Goal: Task Accomplishment & Management: Manage account settings

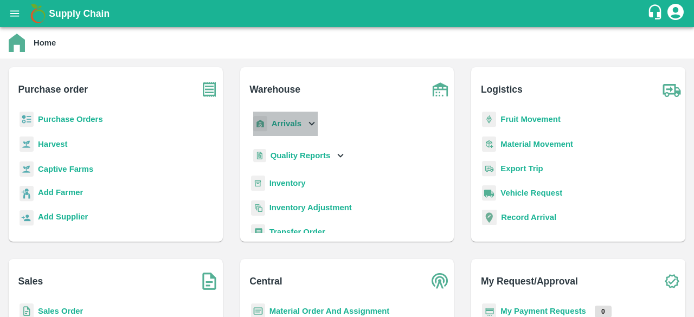
click at [307, 122] on icon at bounding box center [312, 124] width 12 height 12
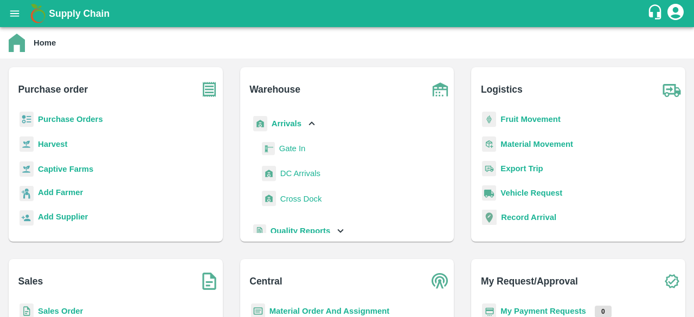
click at [301, 177] on span "DC Arrivals" at bounding box center [300, 173] width 40 height 12
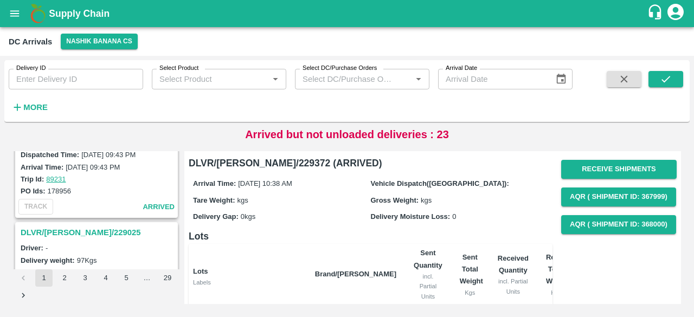
scroll to position [3333, 0]
click at [30, 101] on h6 "More" at bounding box center [35, 107] width 24 height 14
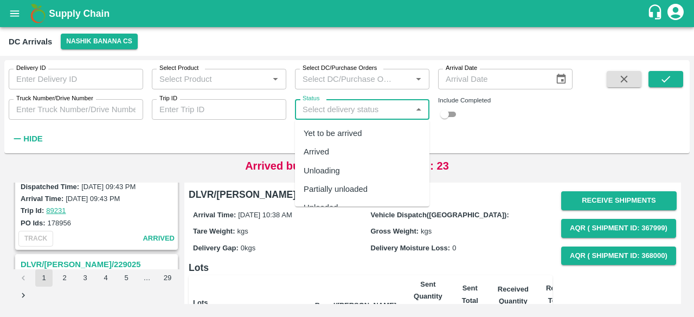
click at [340, 110] on input "Status" at bounding box center [353, 109] width 110 height 14
click at [343, 138] on div "Yet to be arrived" at bounding box center [333, 133] width 59 height 12
type input "Yet to be arrived"
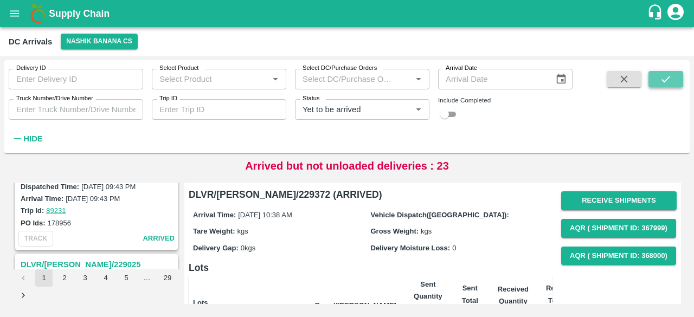
click at [669, 79] on icon "submit" at bounding box center [666, 79] width 12 height 12
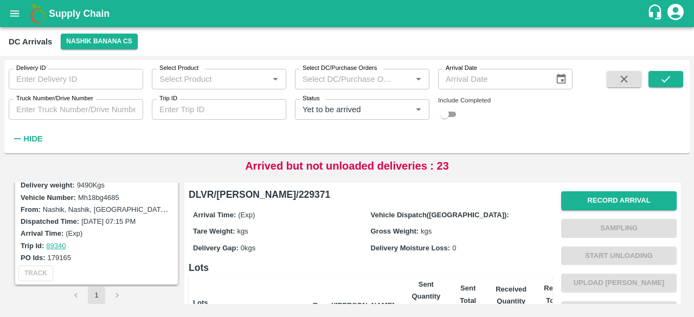
scroll to position [701, 0]
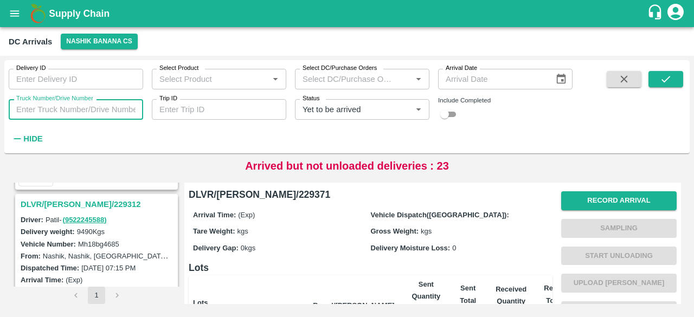
click at [65, 104] on input "Truck Number/Drive Number" at bounding box center [76, 109] width 134 height 21
type input "3654"
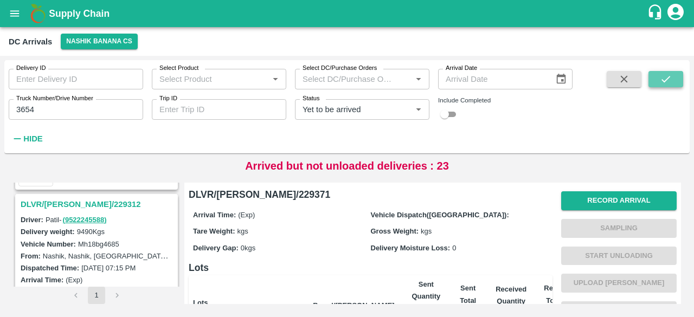
click at [668, 80] on icon "submit" at bounding box center [666, 79] width 12 height 12
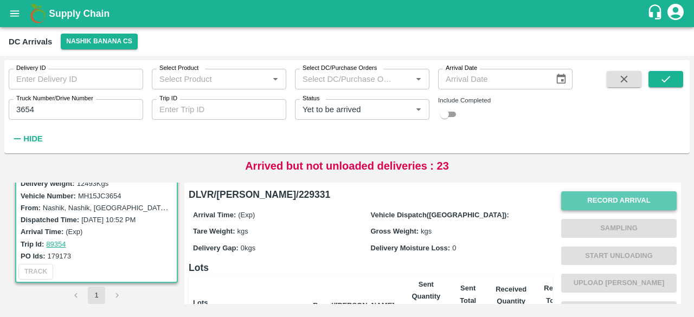
click at [628, 200] on button "Record Arrival" at bounding box center [618, 200] width 115 height 19
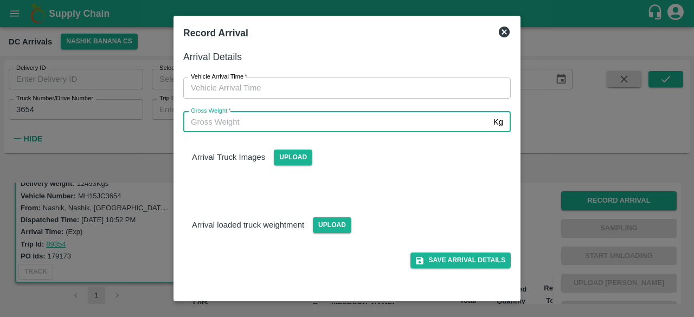
click at [364, 120] on input "Gross Weight   *" at bounding box center [336, 122] width 306 height 21
type input "20070"
type input "DD/MM/YYYY hh:mm aa"
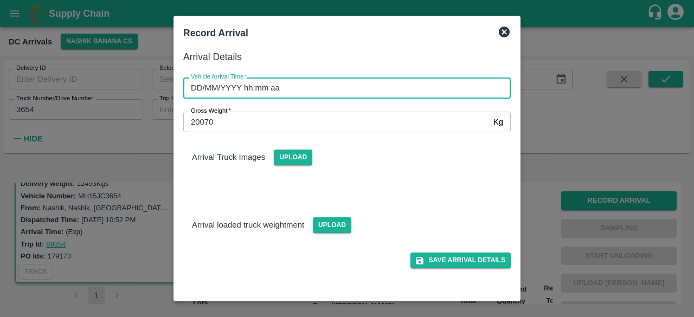
click at [369, 91] on input "DD/MM/YYYY hh:mm aa" at bounding box center [343, 88] width 320 height 21
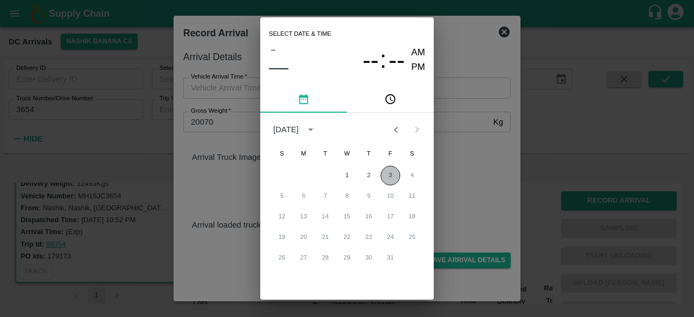
click at [388, 172] on button "3" at bounding box center [390, 176] width 20 height 20
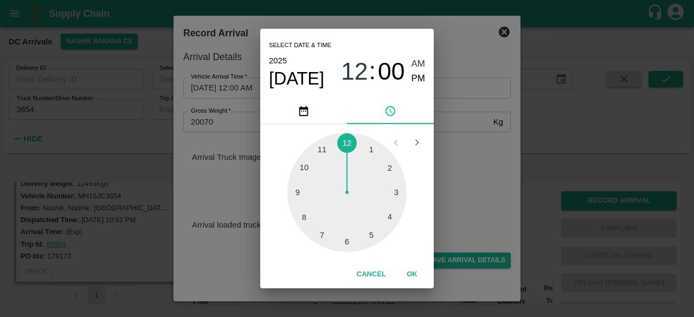
click at [322, 233] on div at bounding box center [346, 192] width 119 height 119
type input "[DATE] 07:00 AM"
click at [456, 163] on div "Select date & time [DATE] 07 : 00 AM PM 05 10 15 20 25 30 35 40 45 50 55 00 Can…" at bounding box center [347, 158] width 694 height 317
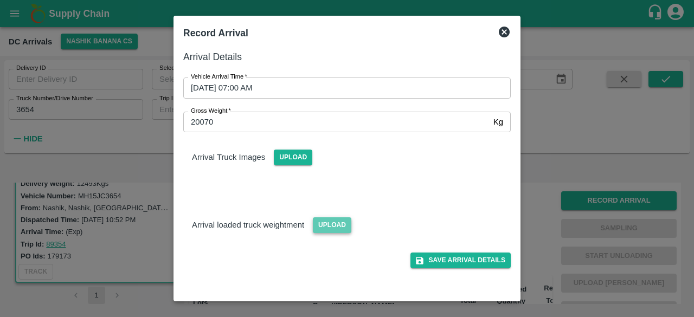
click at [332, 224] on span "Upload" at bounding box center [332, 225] width 38 height 16
click at [0, 0] on input "Upload" at bounding box center [0, 0] width 0 height 0
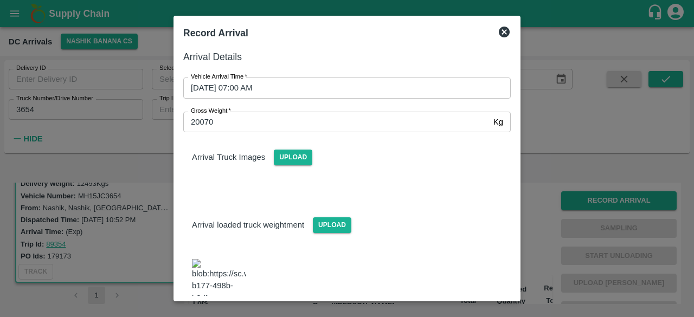
scroll to position [15, 0]
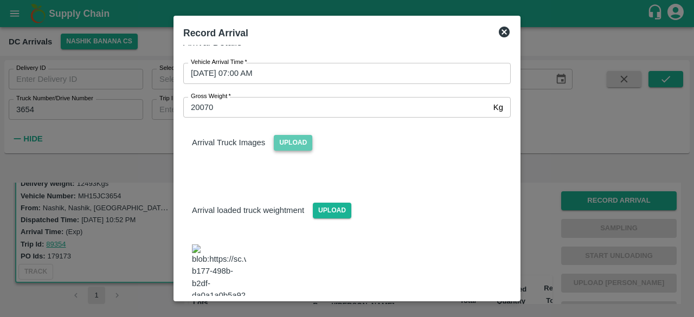
click at [291, 144] on span "Upload" at bounding box center [293, 143] width 38 height 16
click at [0, 0] on input "Upload" at bounding box center [0, 0] width 0 height 0
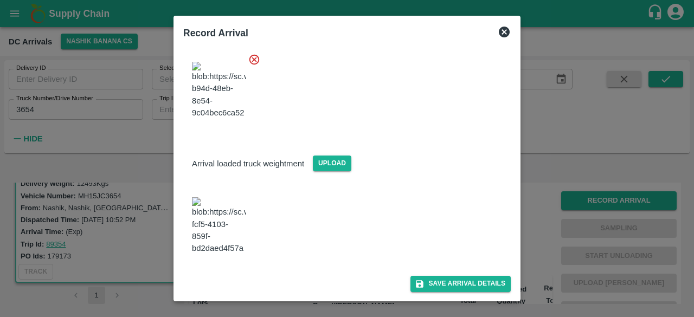
scroll to position [169, 0]
click at [338, 156] on span "Upload" at bounding box center [332, 164] width 38 height 16
click at [0, 0] on input "Upload" at bounding box center [0, 0] width 0 height 0
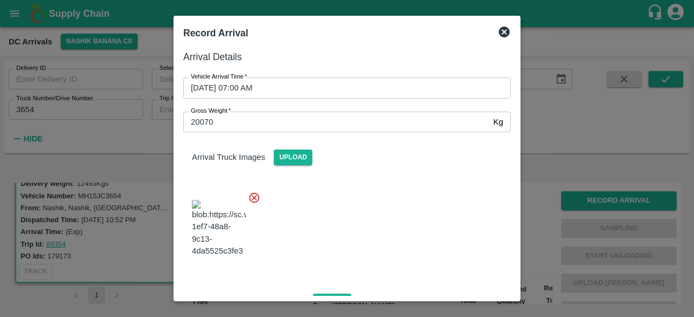
scroll to position [128, 0]
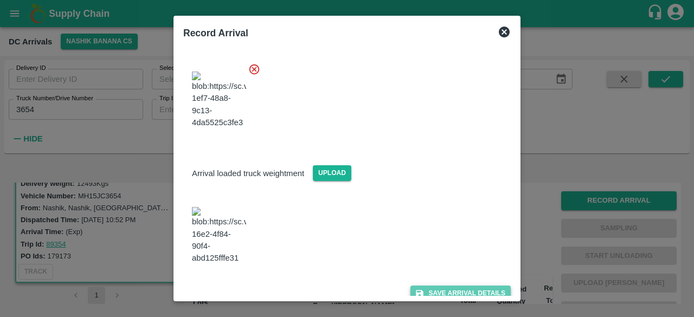
click at [451, 286] on button "Save Arrival Details" at bounding box center [460, 294] width 100 height 16
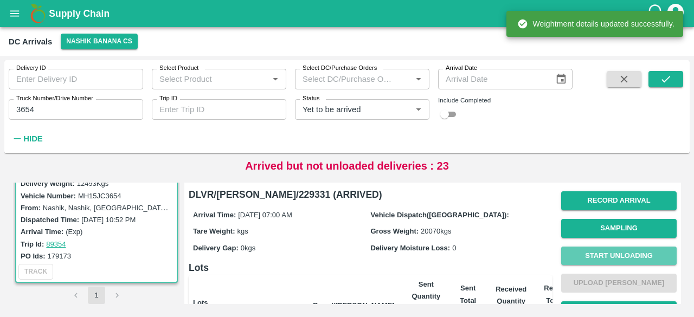
click at [618, 255] on button "Start Unloading" at bounding box center [618, 256] width 115 height 19
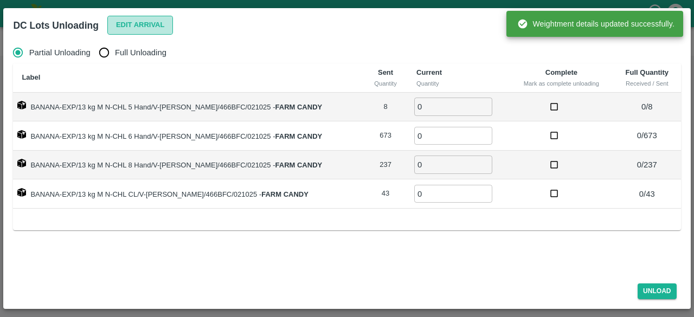
click at [128, 23] on button "Edit Arrival" at bounding box center [140, 25] width 66 height 19
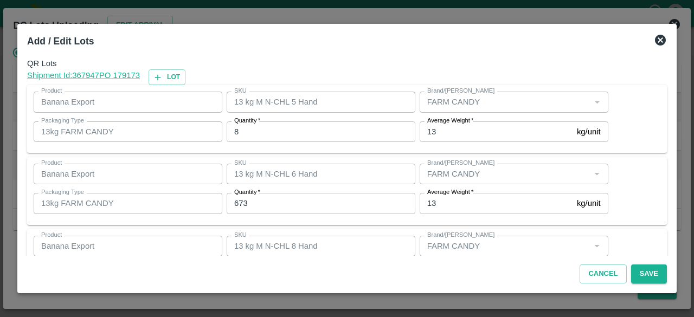
click at [250, 130] on input "8" at bounding box center [321, 131] width 189 height 21
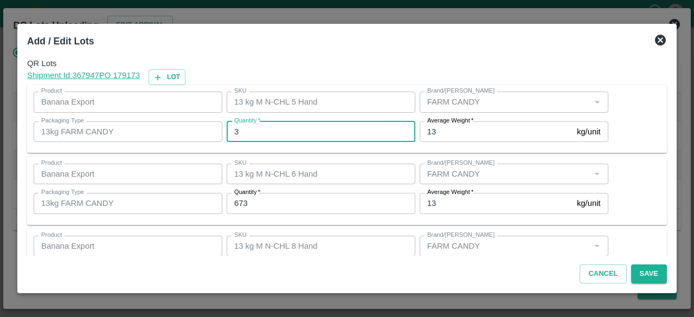
type input "3"
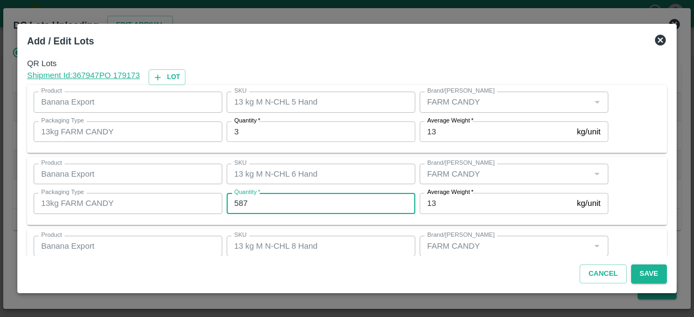
type input "587"
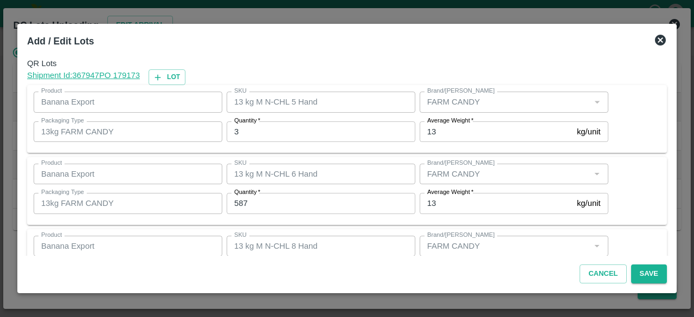
scroll to position [120, 0]
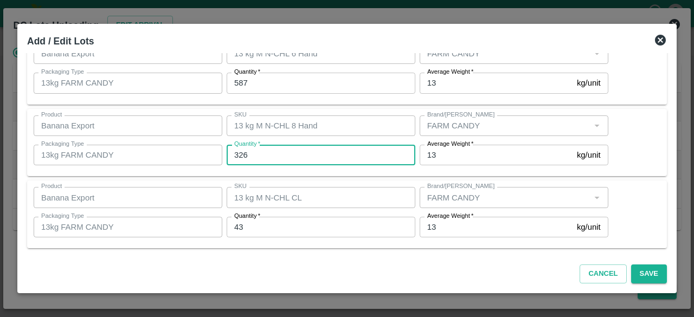
type input "326"
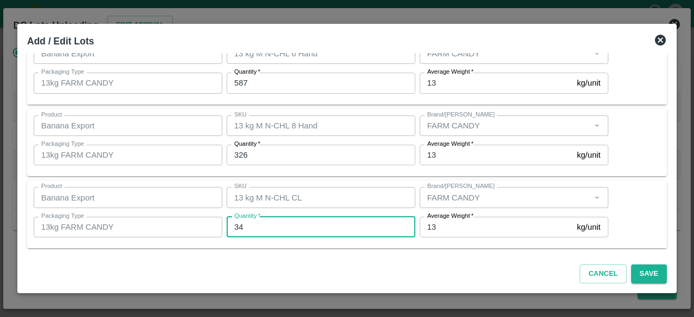
type input "34"
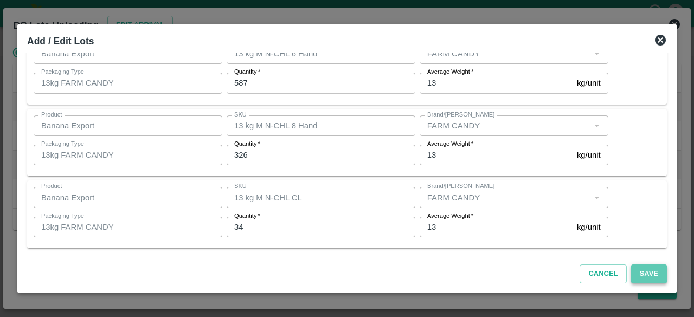
click at [652, 270] on button "Save" at bounding box center [649, 274] width 36 height 19
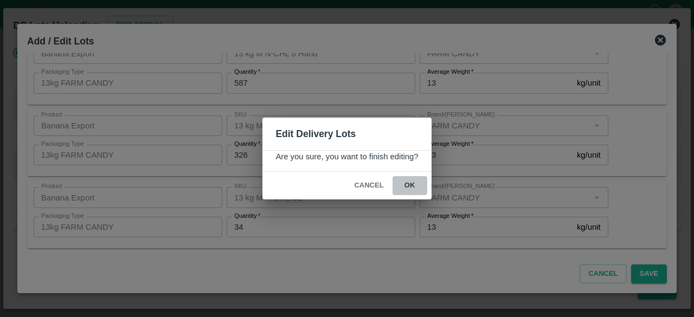
click at [405, 184] on button "ok" at bounding box center [409, 185] width 35 height 19
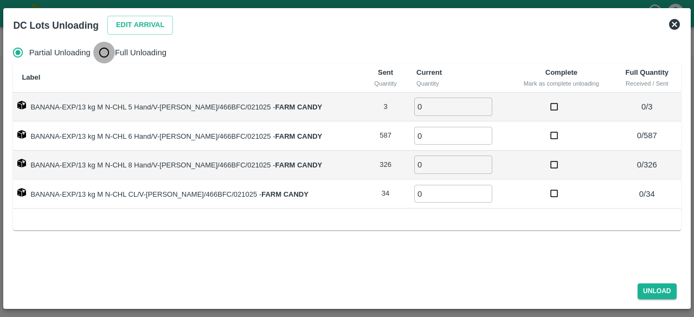
click at [104, 52] on input "Full Unloading" at bounding box center [104, 53] width 22 height 22
radio input "true"
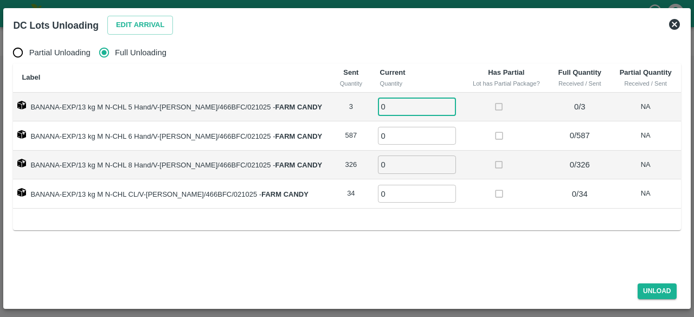
click at [387, 109] on input "0" at bounding box center [417, 107] width 78 height 18
type input "3"
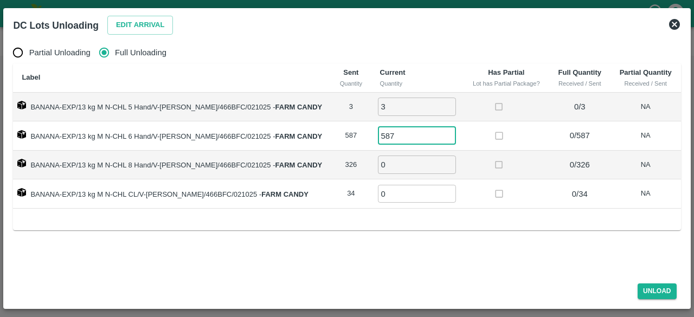
type input "587"
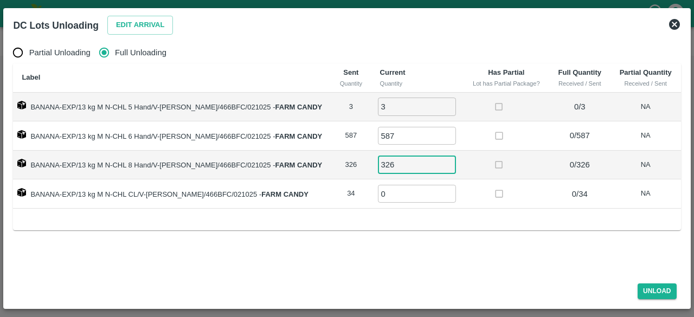
type input "326"
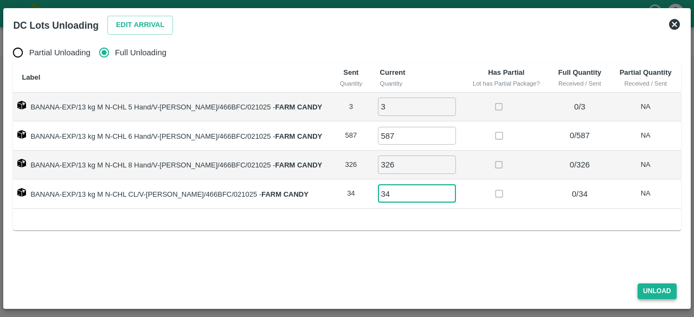
type input "34"
click at [659, 289] on button "Unload" at bounding box center [656, 291] width 39 height 16
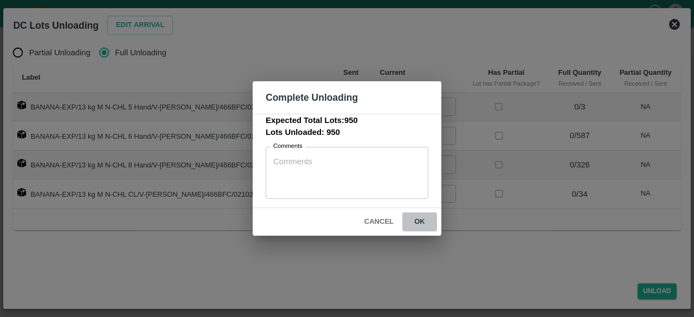
click at [420, 221] on button "ok" at bounding box center [419, 221] width 35 height 19
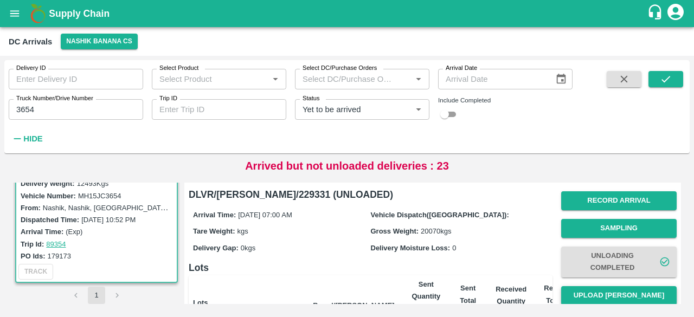
click at [611, 301] on button "Upload [PERSON_NAME]" at bounding box center [618, 295] width 115 height 19
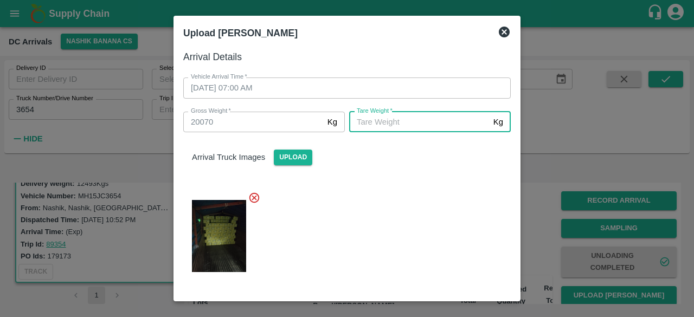
click at [434, 123] on input "[PERSON_NAME]   *" at bounding box center [419, 122] width 140 height 21
type input "6605"
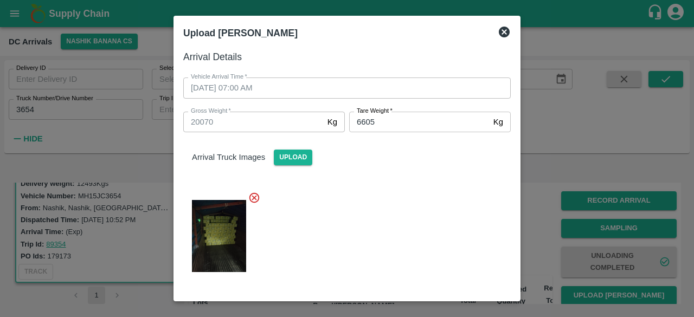
click at [415, 218] on div at bounding box center [343, 233] width 336 height 100
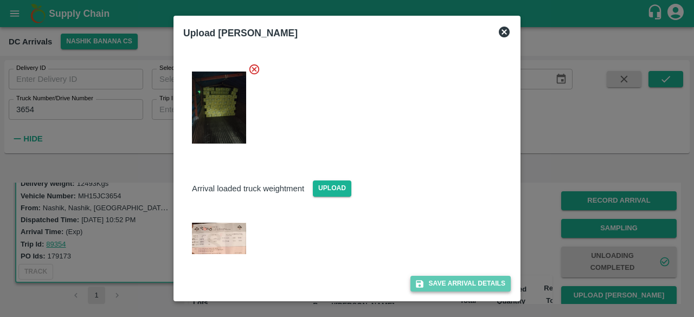
click at [448, 279] on button "Save Arrival Details" at bounding box center [460, 284] width 100 height 16
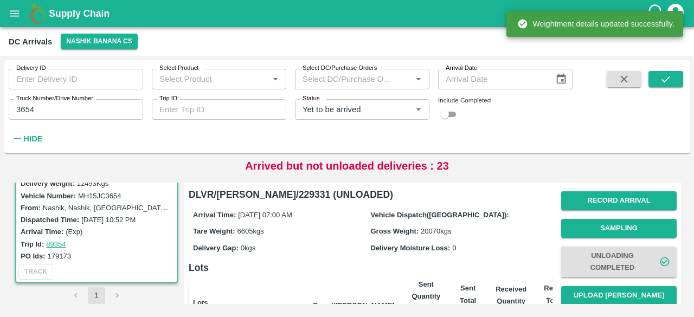
scroll to position [150, 0]
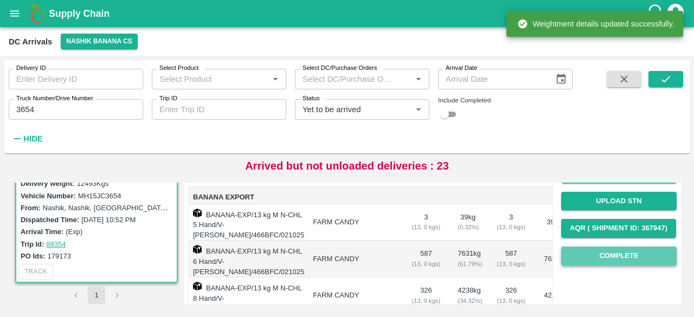
click at [621, 251] on button "Complete" at bounding box center [618, 256] width 115 height 19
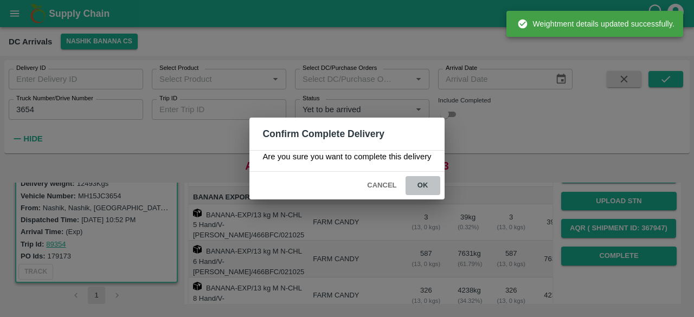
click at [426, 180] on button "ok" at bounding box center [422, 185] width 35 height 19
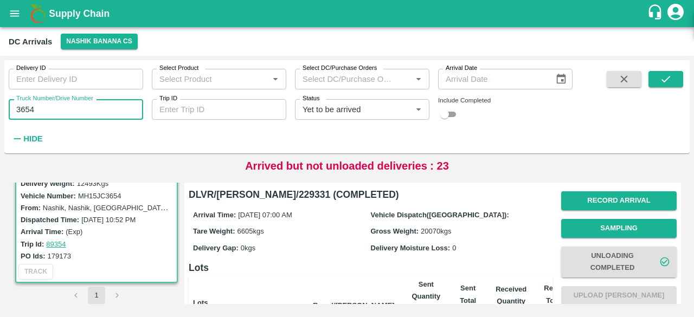
click at [24, 109] on input "3654" at bounding box center [76, 109] width 134 height 21
type input "4685"
click at [666, 76] on icon "submit" at bounding box center [666, 79] width 12 height 12
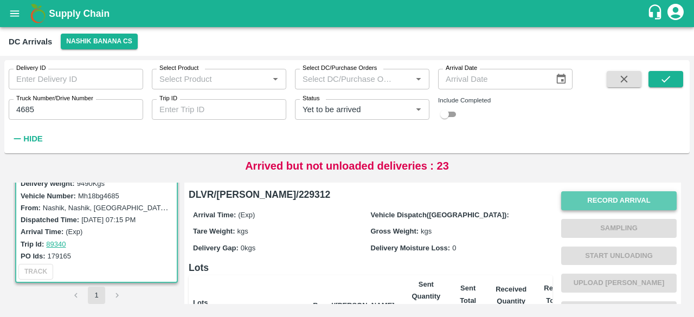
click at [605, 201] on button "Record Arrival" at bounding box center [618, 200] width 115 height 19
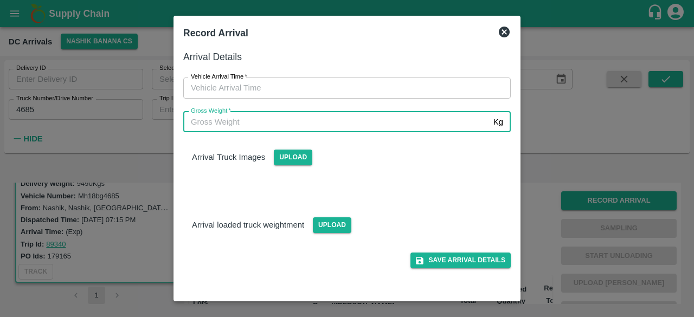
click at [354, 122] on input "Gross Weight   *" at bounding box center [336, 122] width 306 height 21
type input "16410"
type input "DD/MM/YYYY hh:mm aa"
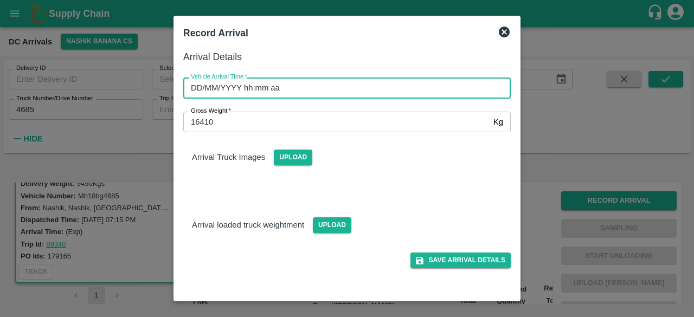
click at [330, 94] on input "DD/MM/YYYY hh:mm aa" at bounding box center [343, 88] width 320 height 21
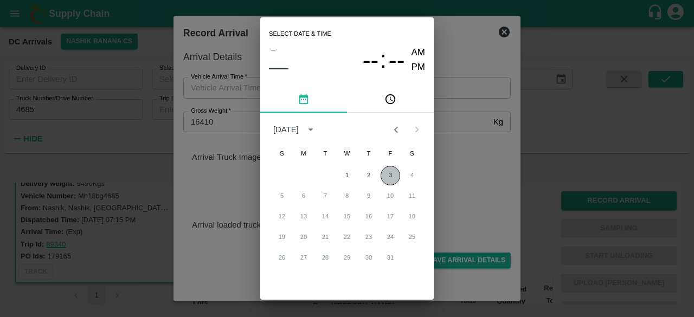
click at [389, 178] on button "3" at bounding box center [390, 176] width 20 height 20
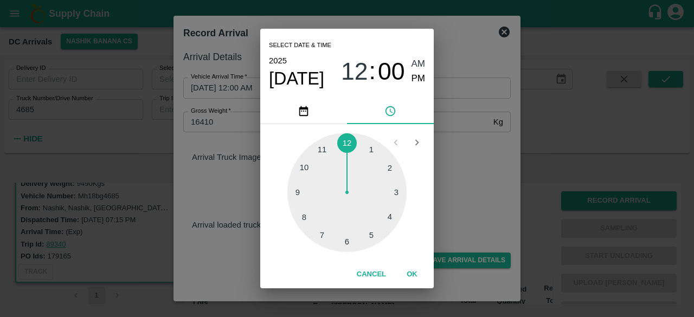
click at [317, 237] on div at bounding box center [346, 192] width 119 height 119
type input "[DATE] 07:00 AM"
click at [451, 182] on div "Select date & time [DATE] 07 : 00 AM PM 05 10 15 20 25 30 35 40 45 50 55 00 Can…" at bounding box center [347, 158] width 694 height 317
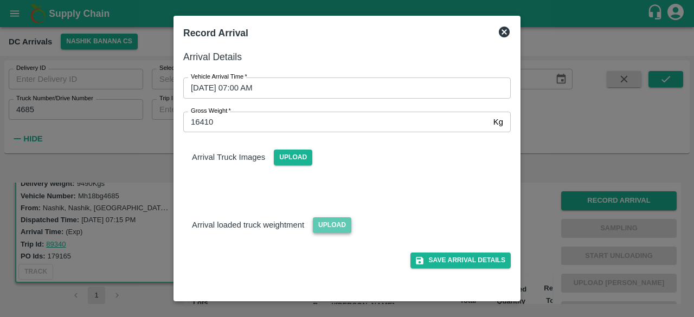
click at [335, 218] on span "Upload" at bounding box center [332, 225] width 38 height 16
click at [0, 0] on input "Upload" at bounding box center [0, 0] width 0 height 0
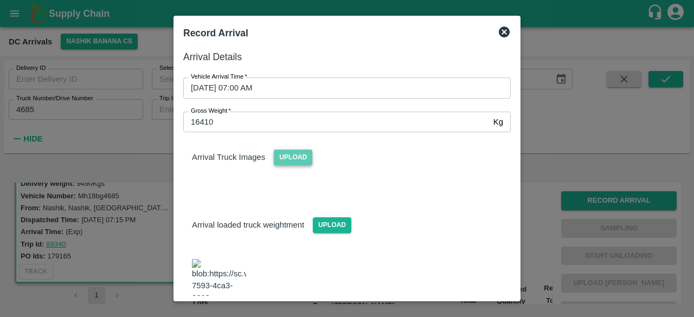
click at [286, 157] on span "Upload" at bounding box center [293, 158] width 38 height 16
click at [0, 0] on input "Upload" at bounding box center [0, 0] width 0 height 0
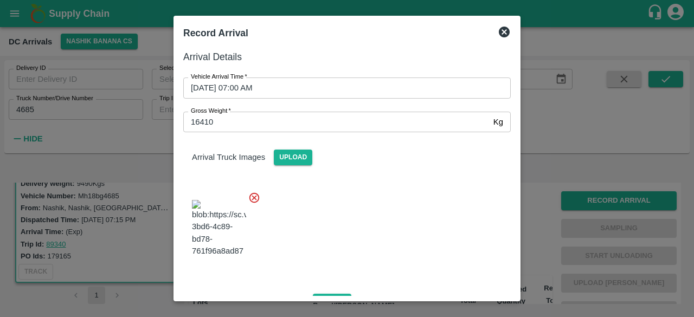
scroll to position [105, 0]
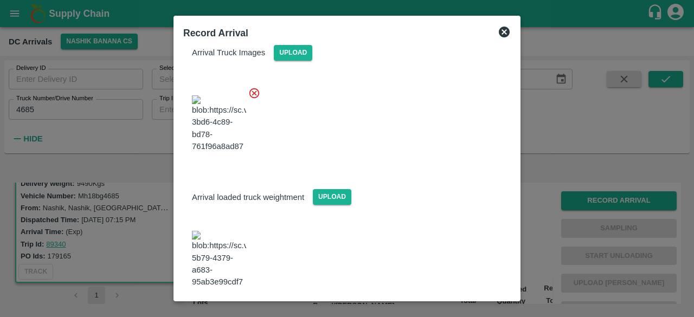
click at [446, 309] on button "Save Arrival Details" at bounding box center [460, 317] width 100 height 16
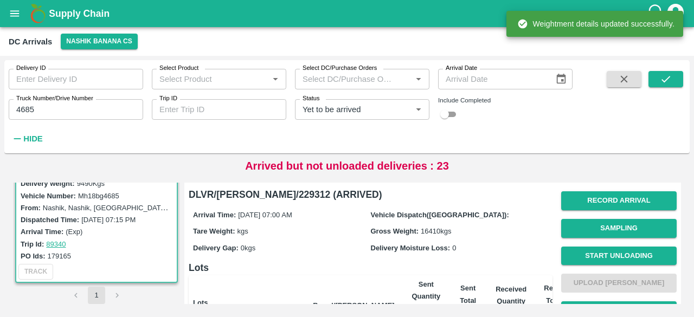
click at [604, 255] on button "Start Unloading" at bounding box center [618, 256] width 115 height 19
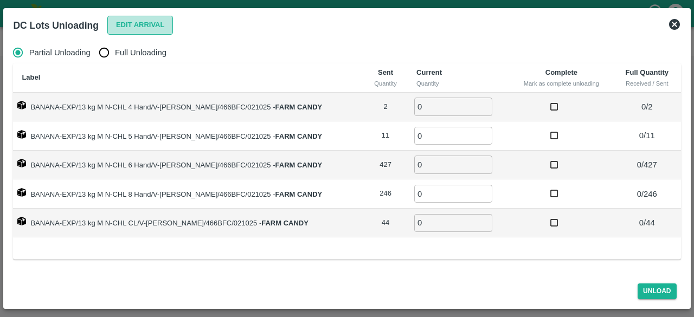
click at [149, 27] on button "Edit Arrival" at bounding box center [140, 25] width 66 height 19
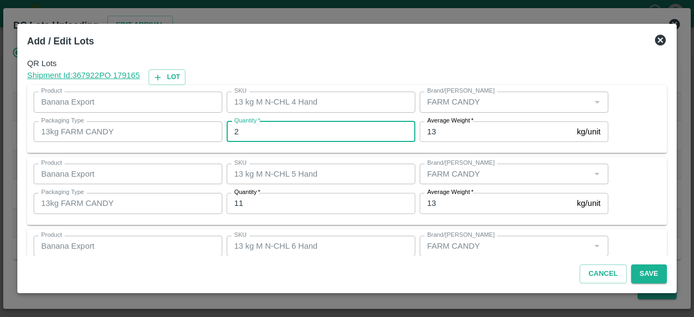
click at [256, 130] on input "2" at bounding box center [321, 131] width 189 height 21
type input "1"
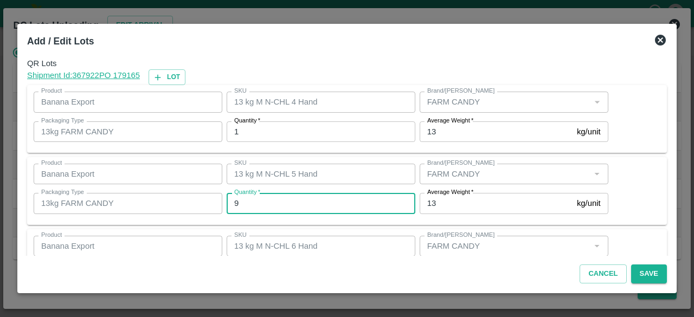
type input "9"
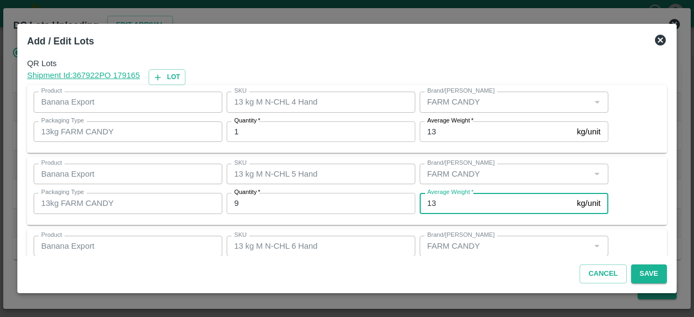
scroll to position [120, 0]
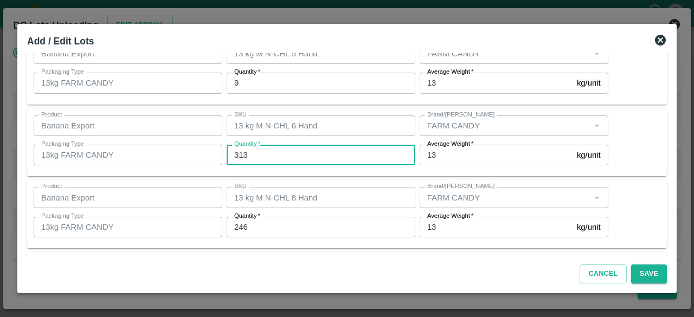
type input "313"
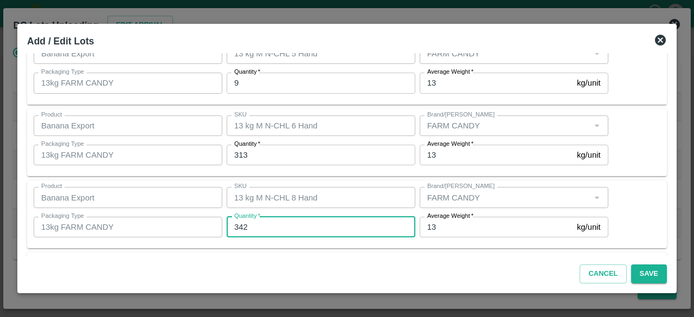
type input "342"
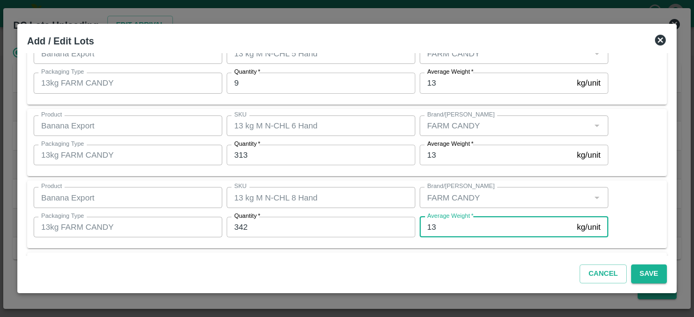
scroll to position [192, 0]
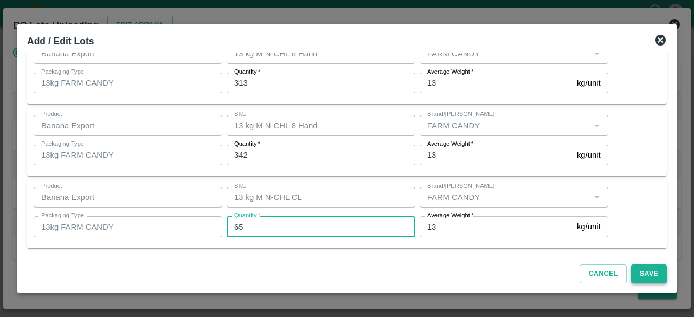
type input "65"
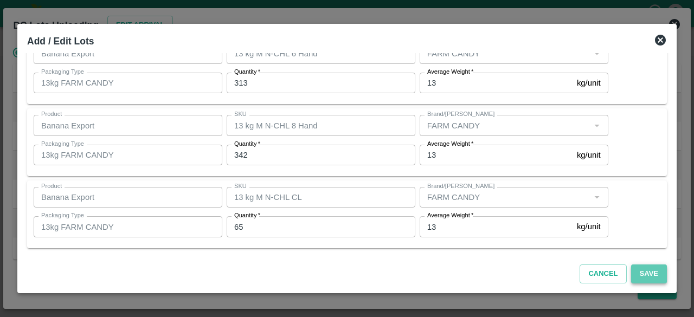
click at [642, 276] on button "Save" at bounding box center [649, 274] width 36 height 19
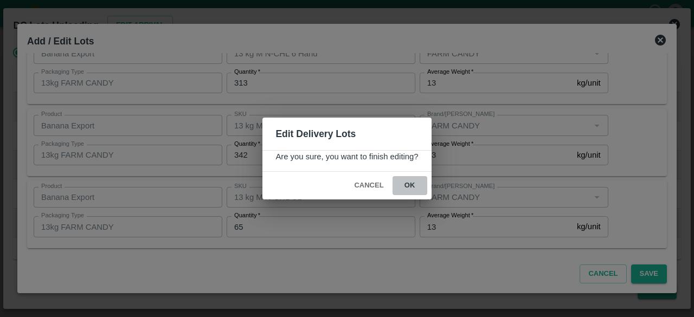
click at [407, 183] on button "ok" at bounding box center [409, 185] width 35 height 19
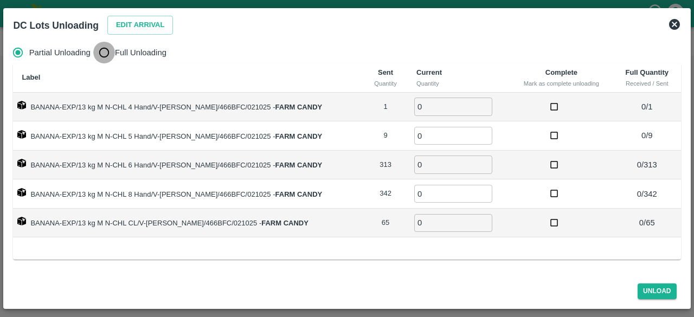
click at [101, 57] on input "Full Unloading" at bounding box center [104, 53] width 22 height 22
radio input "true"
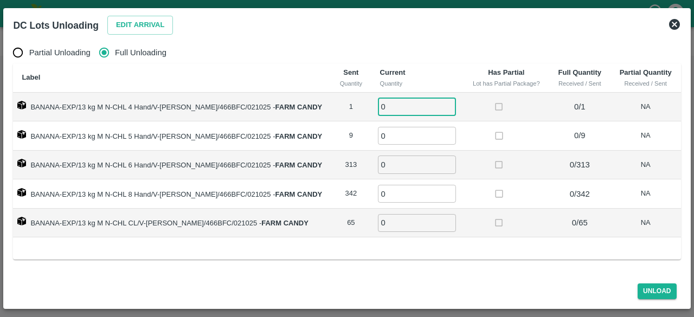
click at [385, 105] on input "0" at bounding box center [417, 107] width 78 height 18
type input "1"
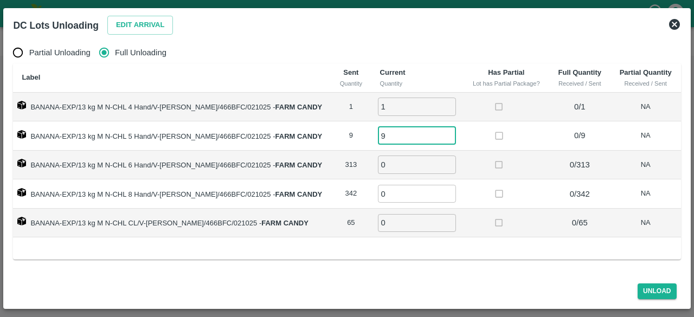
type input "9"
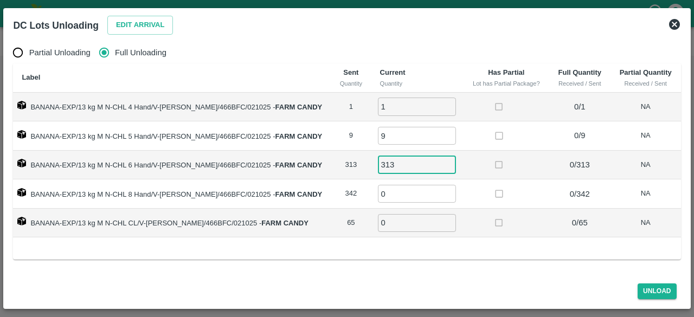
type input "313"
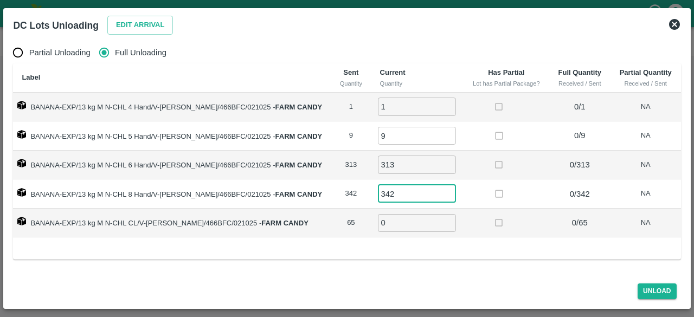
type input "342"
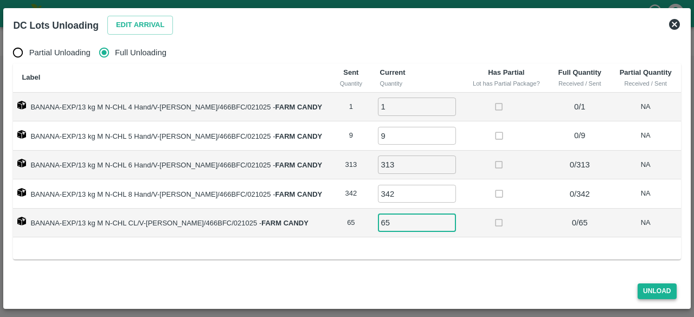
type input "65"
click at [655, 291] on button "Unload" at bounding box center [656, 291] width 39 height 16
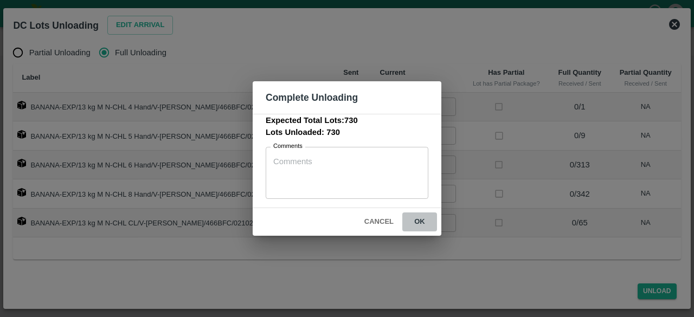
click at [417, 220] on button "ok" at bounding box center [419, 221] width 35 height 19
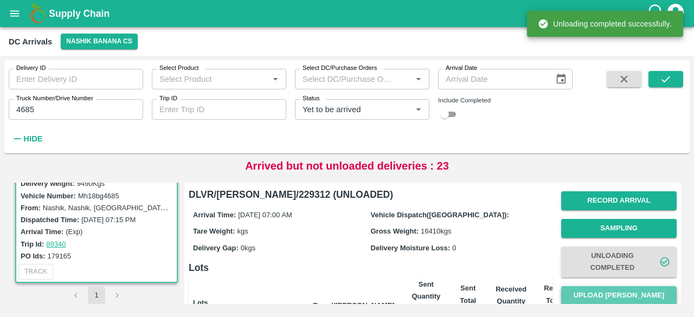
click at [614, 292] on button "Upload [PERSON_NAME]" at bounding box center [618, 295] width 115 height 19
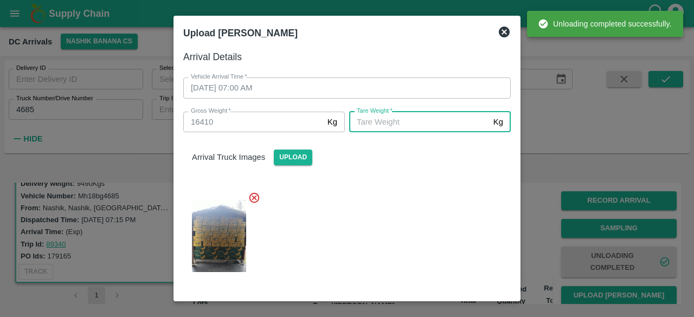
click at [417, 124] on input "[PERSON_NAME]   *" at bounding box center [419, 122] width 140 height 21
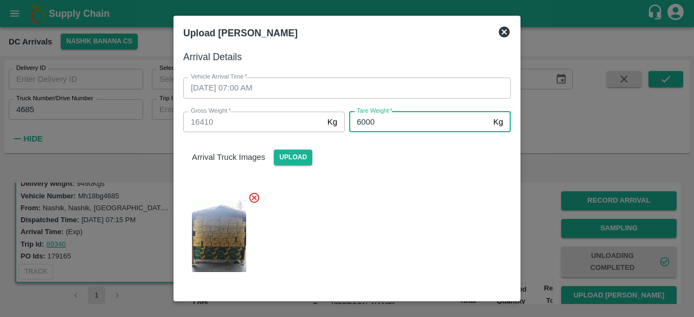
type input "6000"
click at [418, 261] on div at bounding box center [343, 233] width 336 height 100
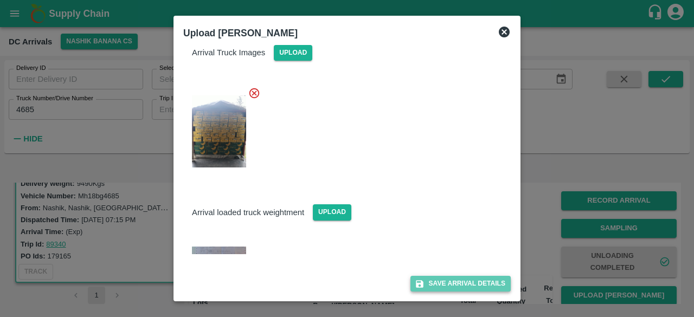
click at [451, 287] on button "Save Arrival Details" at bounding box center [460, 284] width 100 height 16
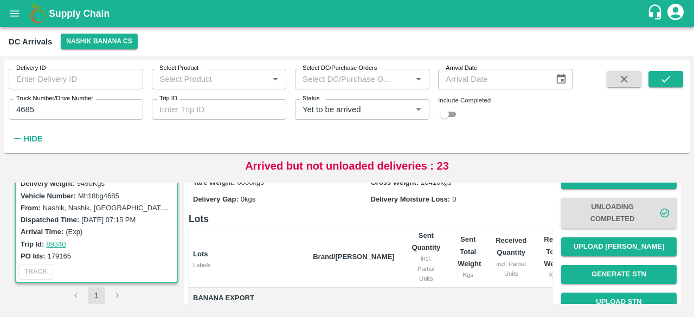
scroll to position [47, 0]
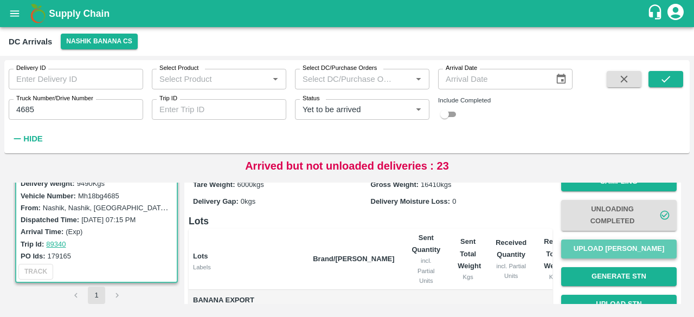
click at [611, 246] on button "Upload [PERSON_NAME]" at bounding box center [618, 249] width 115 height 19
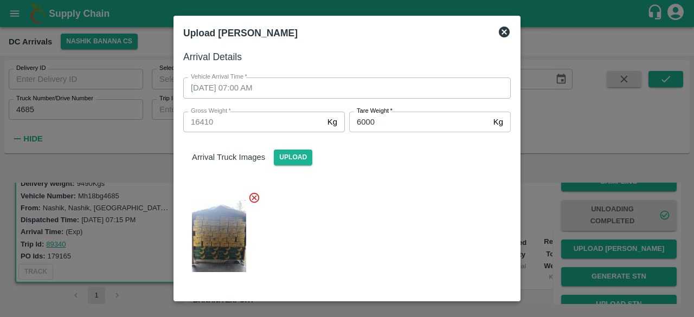
click at [506, 33] on icon at bounding box center [504, 32] width 11 height 11
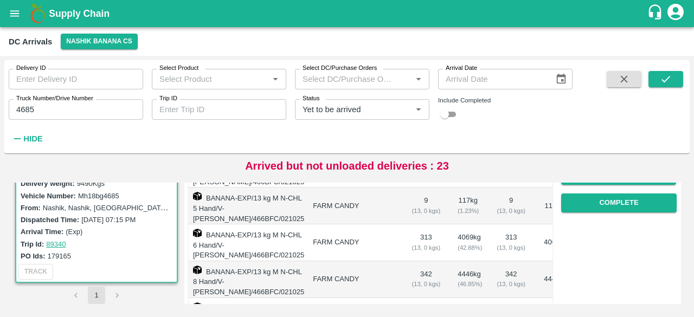
scroll to position [203, 0]
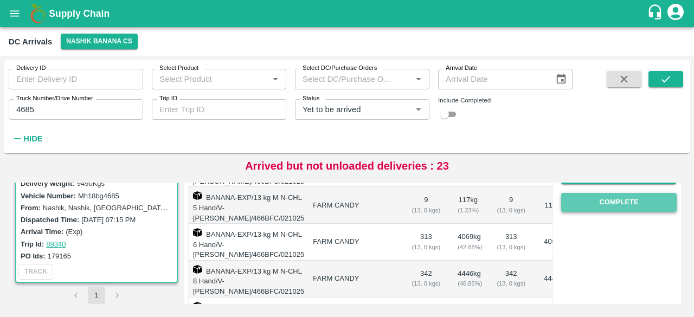
click at [614, 205] on button "Complete" at bounding box center [618, 202] width 115 height 19
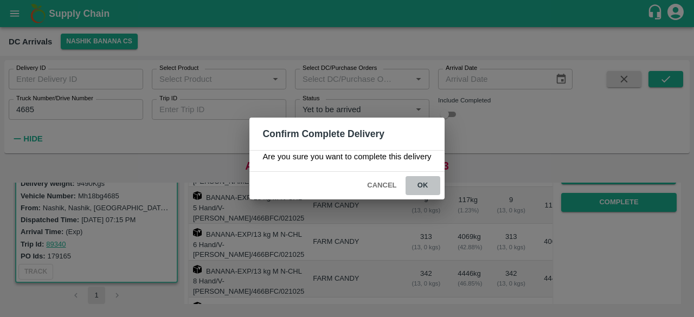
click at [425, 183] on button "ok" at bounding box center [422, 185] width 35 height 19
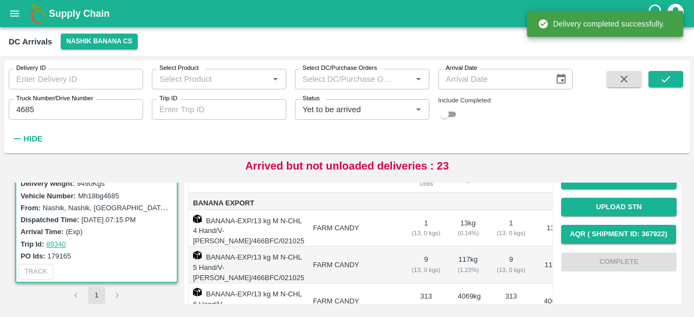
scroll to position [143, 0]
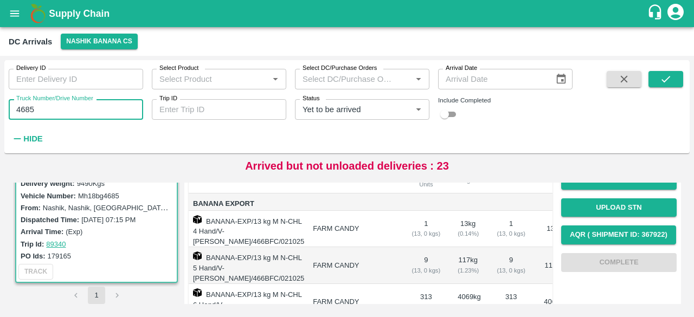
click at [23, 112] on input "4685" at bounding box center [76, 109] width 134 height 21
type input "3110"
click at [667, 73] on icon "submit" at bounding box center [666, 79] width 12 height 12
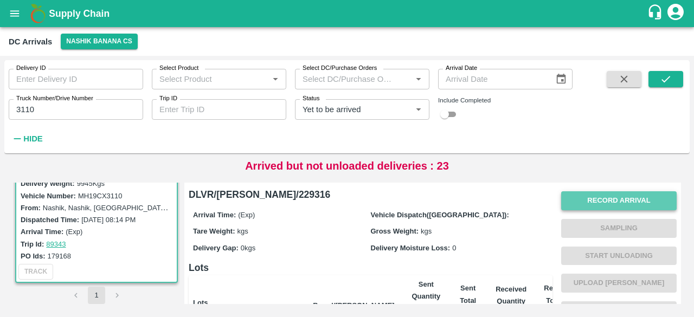
click at [607, 205] on button "Record Arrival" at bounding box center [618, 200] width 115 height 19
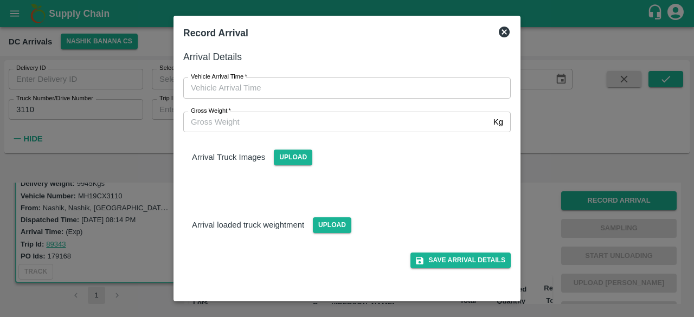
type input "DD/MM/YYYY hh:mm aa"
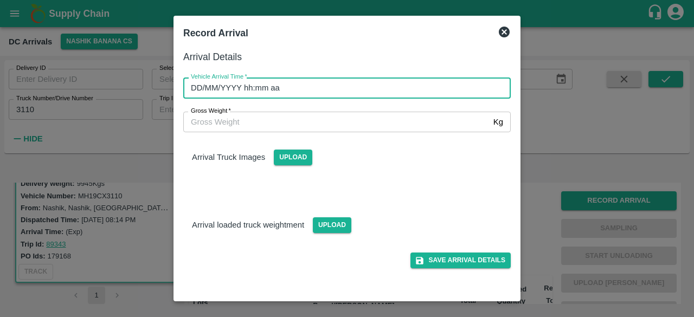
click at [372, 89] on input "DD/MM/YYYY hh:mm aa" at bounding box center [343, 88] width 320 height 21
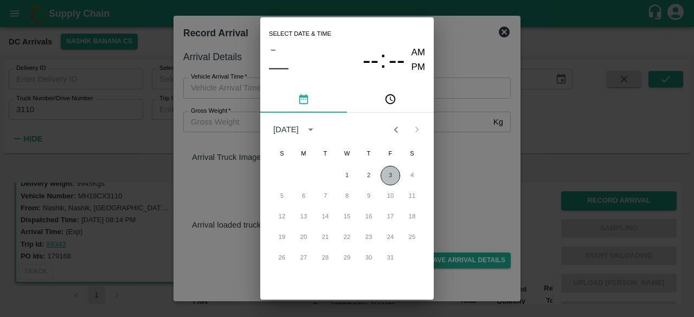
click at [386, 175] on button "3" at bounding box center [390, 176] width 20 height 20
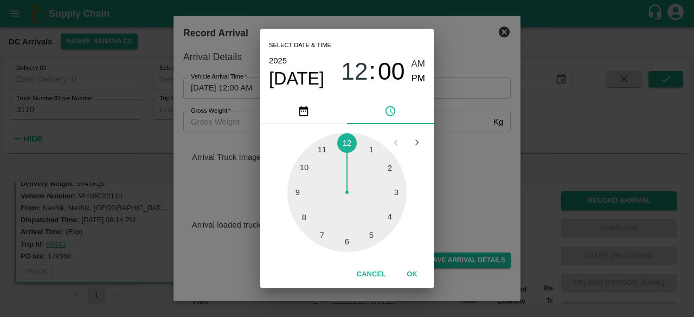
click at [305, 215] on div at bounding box center [346, 192] width 119 height 119
click at [394, 221] on div at bounding box center [346, 192] width 119 height 119
type input "[DATE] 08:20 AM"
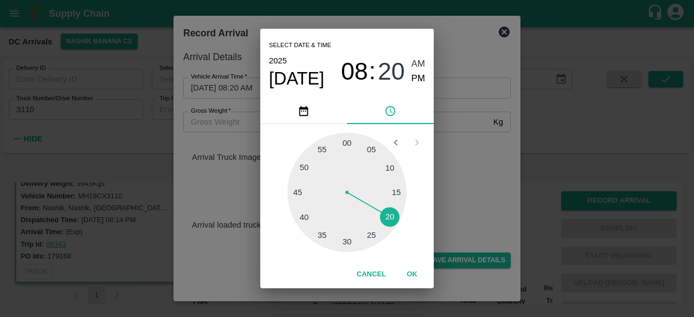
click at [462, 192] on div "Select date & time [DATE] 08 : 20 AM PM 05 10 15 20 25 30 35 40 45 50 55 00 Can…" at bounding box center [347, 158] width 694 height 317
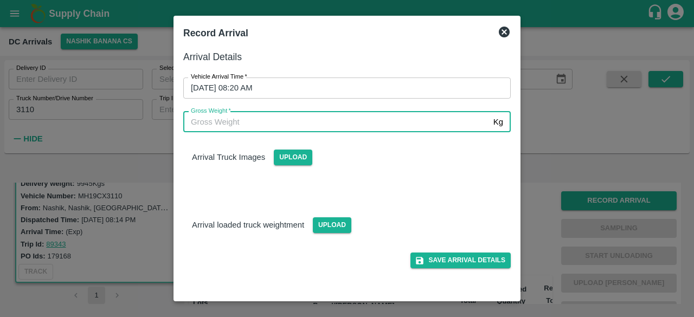
click at [249, 119] on input "Gross Weight   *" at bounding box center [336, 122] width 306 height 21
type input "17075"
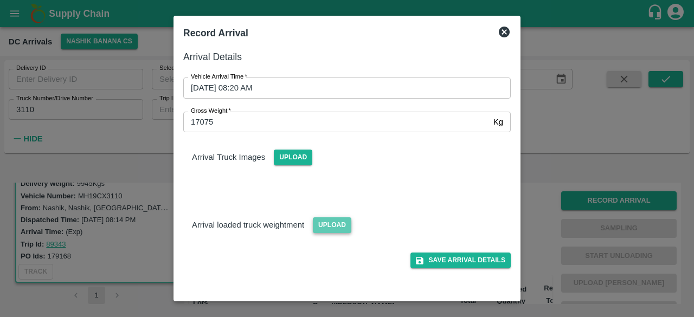
click at [332, 226] on span "Upload" at bounding box center [332, 225] width 38 height 16
click at [0, 0] on input "Upload" at bounding box center [0, 0] width 0 height 0
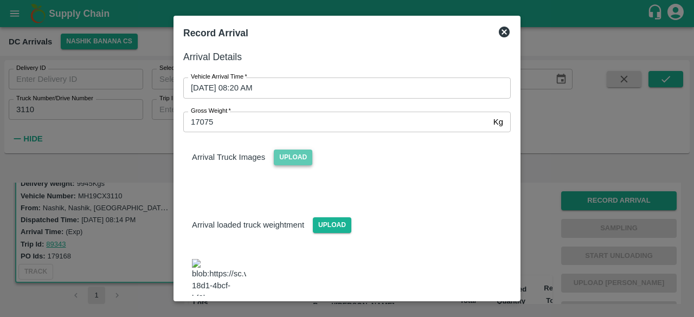
click at [286, 152] on span "Upload" at bounding box center [293, 158] width 38 height 16
click at [0, 0] on input "Upload" at bounding box center [0, 0] width 0 height 0
click at [294, 155] on span "Upload" at bounding box center [293, 158] width 38 height 16
click at [0, 0] on input "Upload" at bounding box center [0, 0] width 0 height 0
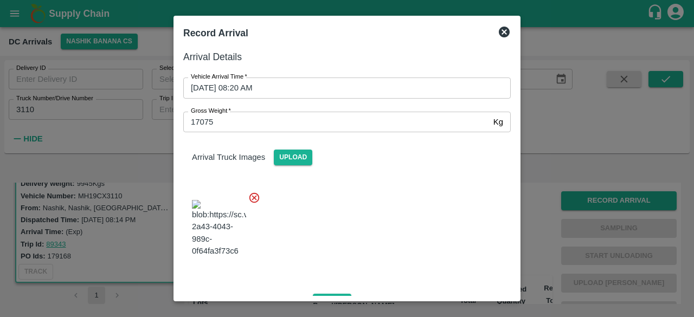
scroll to position [239, 0]
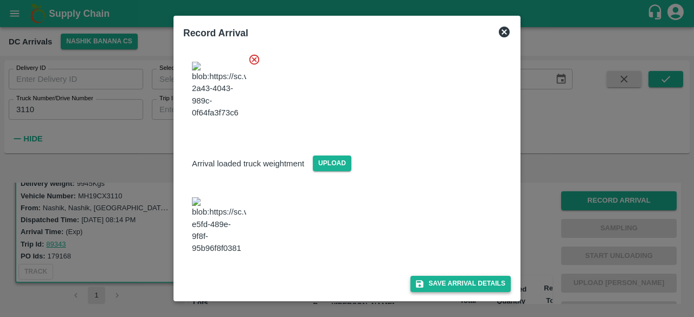
click at [449, 281] on button "Save Arrival Details" at bounding box center [460, 284] width 100 height 16
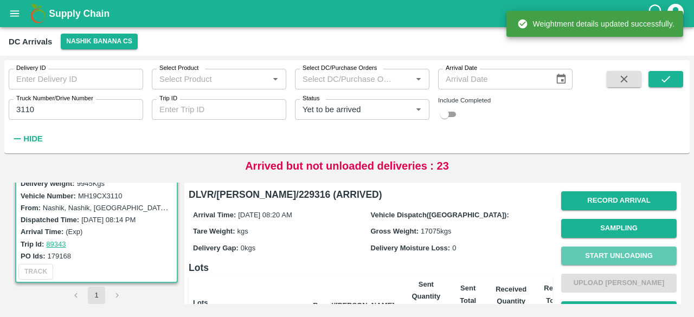
click at [605, 261] on button "Start Unloading" at bounding box center [618, 256] width 115 height 19
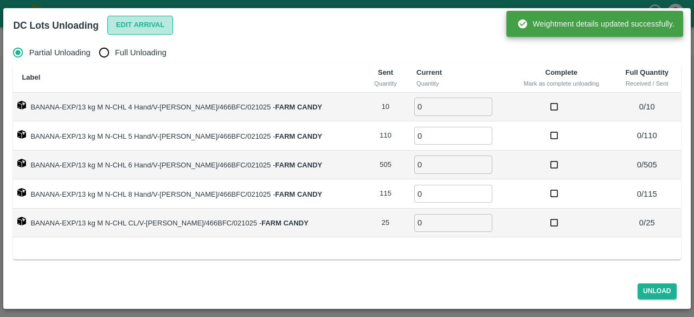
click at [135, 24] on button "Edit Arrival" at bounding box center [140, 25] width 66 height 19
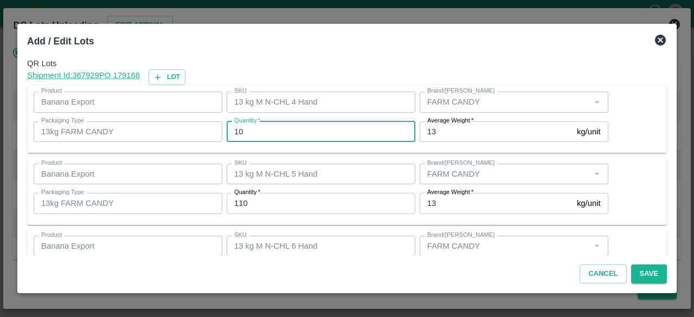
click at [238, 132] on input "10" at bounding box center [321, 131] width 189 height 21
type input "5"
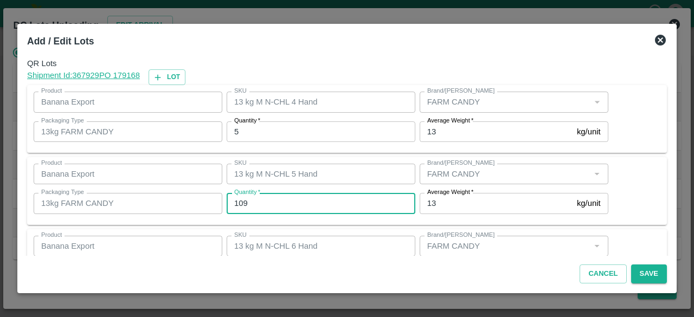
type input "109"
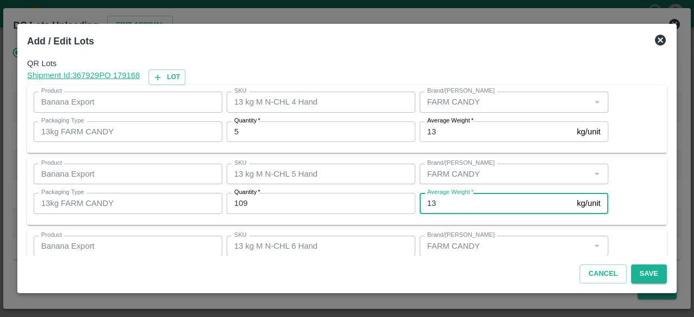
scroll to position [120, 0]
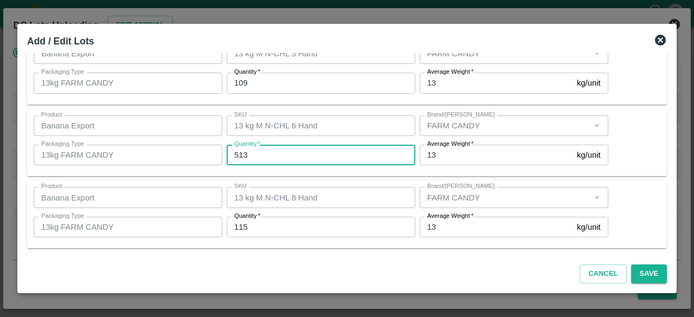
type input "513"
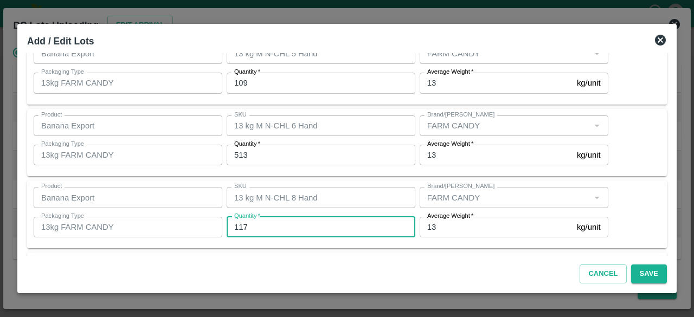
type input "117"
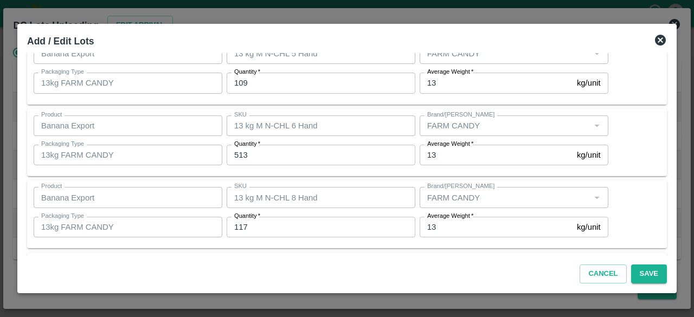
scroll to position [192, 0]
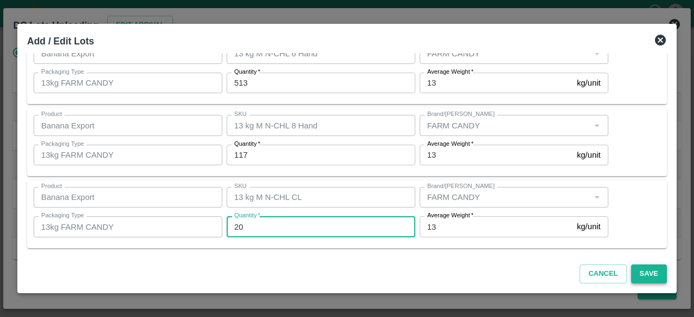
type input "20"
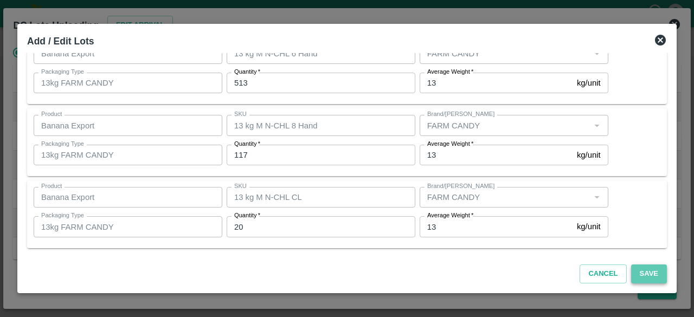
click at [646, 270] on button "Save" at bounding box center [649, 274] width 36 height 19
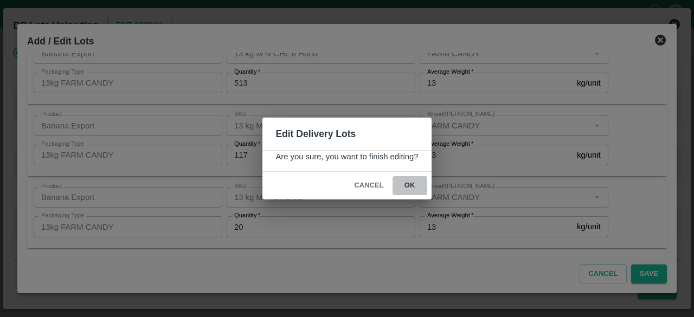
click at [410, 186] on button "ok" at bounding box center [409, 185] width 35 height 19
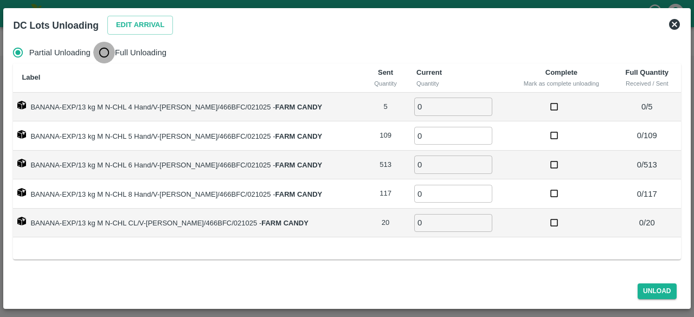
click at [109, 55] on input "Full Unloading" at bounding box center [104, 53] width 22 height 22
radio input "true"
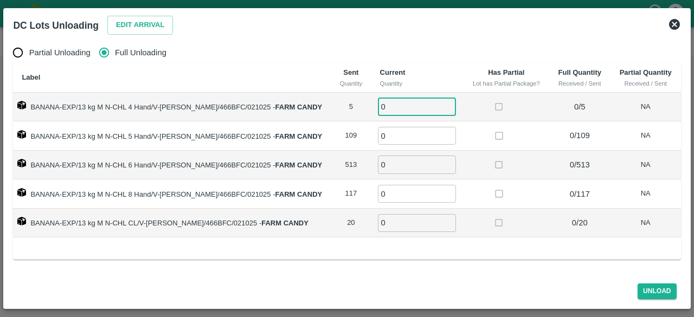
click at [388, 108] on input "0" at bounding box center [417, 107] width 78 height 18
type input "5"
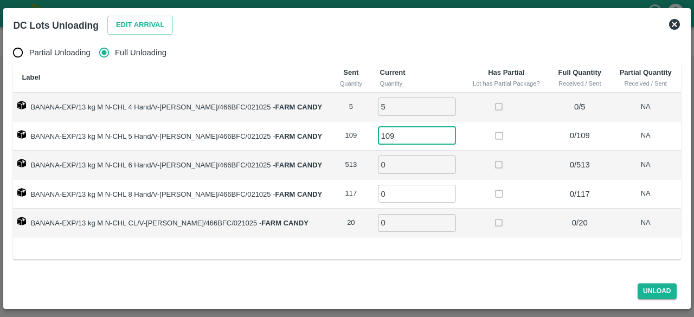
type input "109"
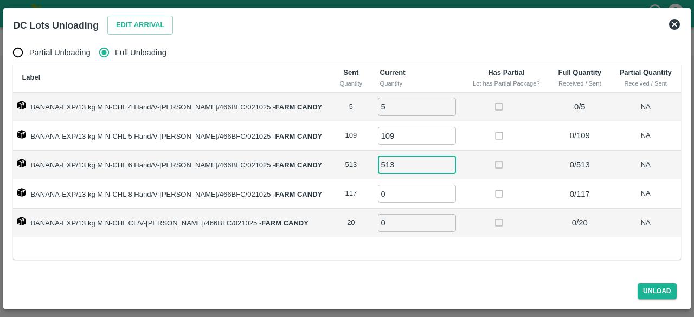
type input "513"
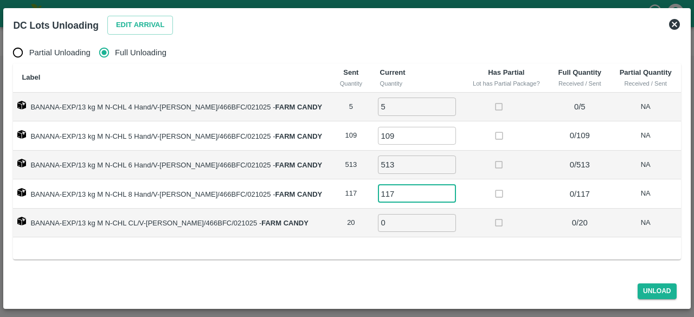
type input "117"
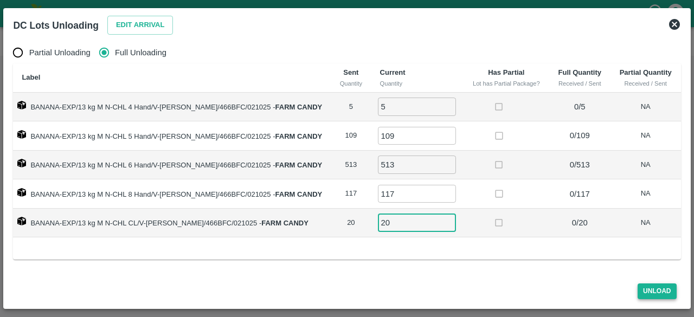
type input "20"
click at [653, 288] on button "Unload" at bounding box center [656, 291] width 39 height 16
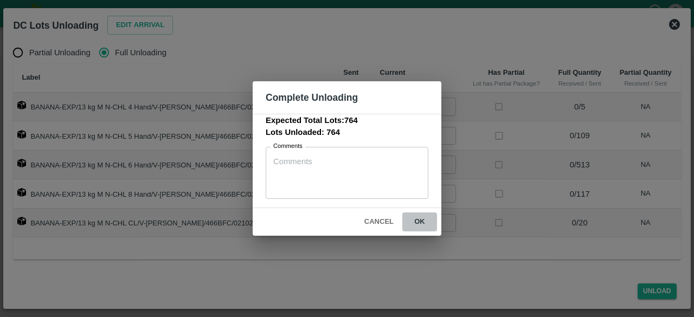
click at [418, 221] on button "ok" at bounding box center [419, 221] width 35 height 19
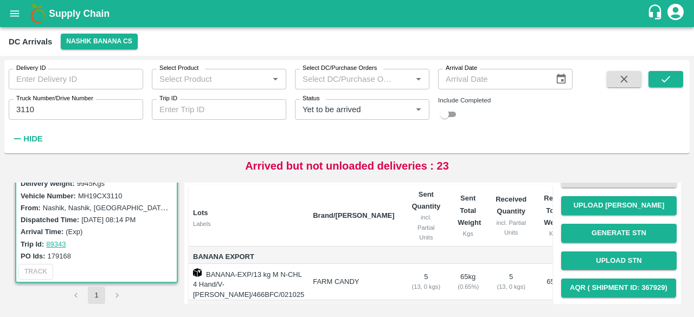
scroll to position [91, 0]
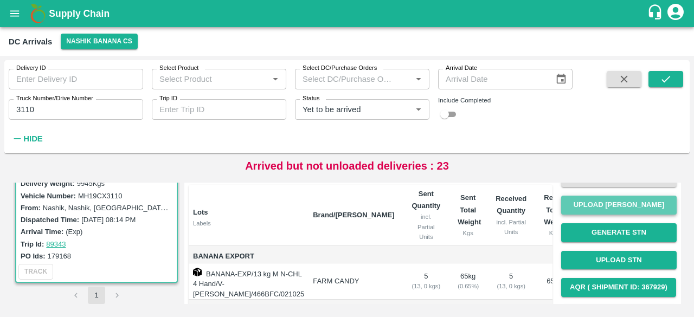
click at [618, 205] on button "Upload [PERSON_NAME]" at bounding box center [618, 205] width 115 height 19
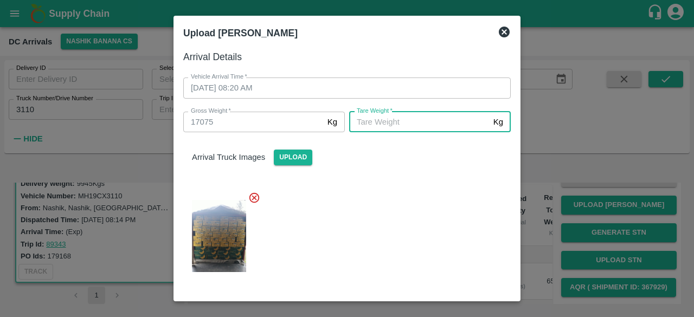
click at [442, 117] on input "[PERSON_NAME]   *" at bounding box center [419, 122] width 140 height 21
type input "6410"
click at [393, 256] on div at bounding box center [343, 233] width 336 height 100
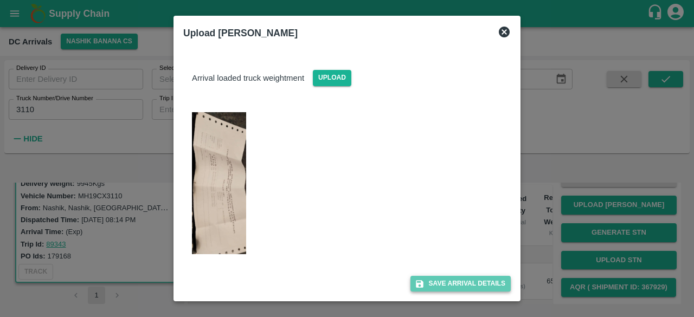
click at [446, 276] on button "Save Arrival Details" at bounding box center [460, 284] width 100 height 16
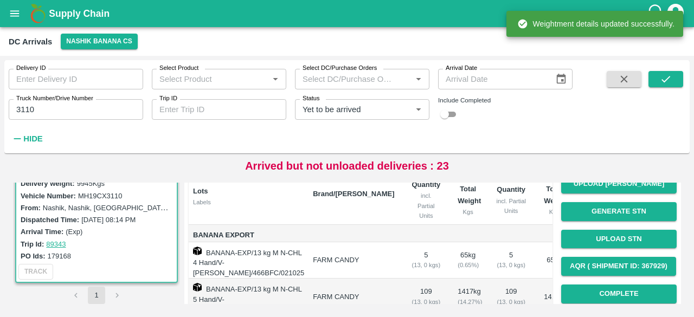
scroll to position [211, 0]
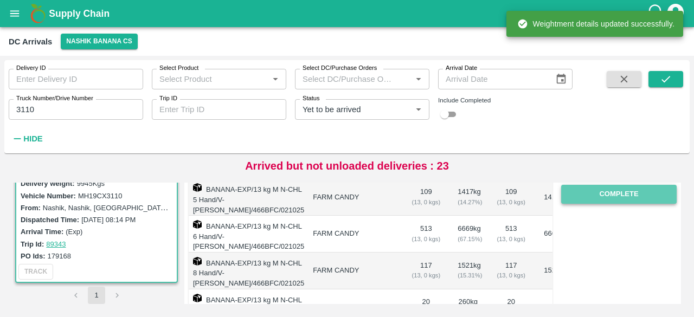
click at [618, 192] on button "Complete" at bounding box center [618, 194] width 115 height 19
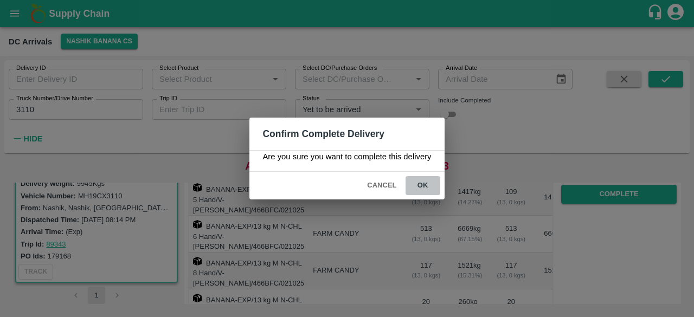
click at [419, 189] on button "ok" at bounding box center [422, 185] width 35 height 19
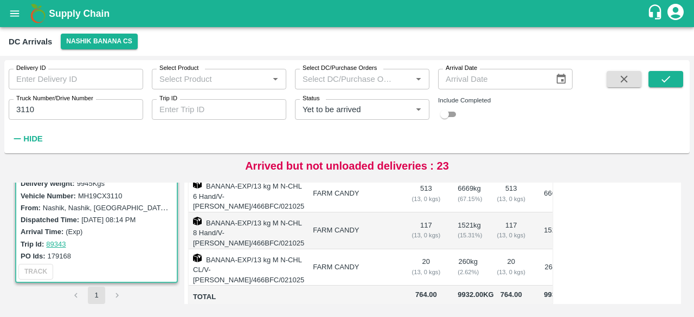
scroll to position [265, 0]
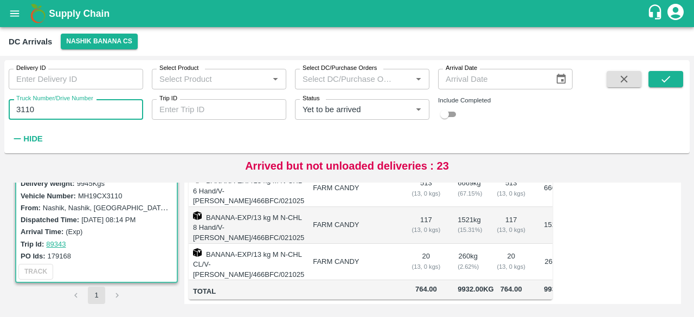
click at [24, 112] on input "3110" at bounding box center [76, 109] width 134 height 21
type input "9187"
click at [671, 79] on icon "submit" at bounding box center [666, 79] width 12 height 12
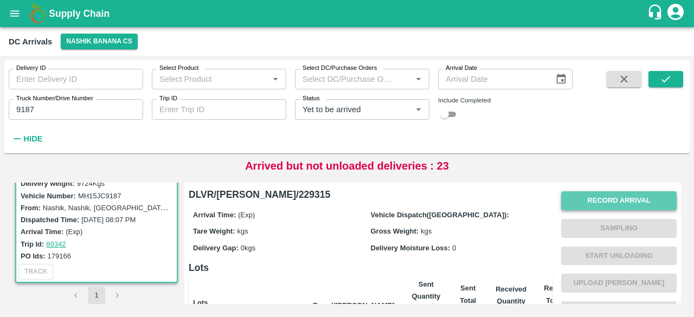
click at [615, 202] on button "Record Arrival" at bounding box center [618, 200] width 115 height 19
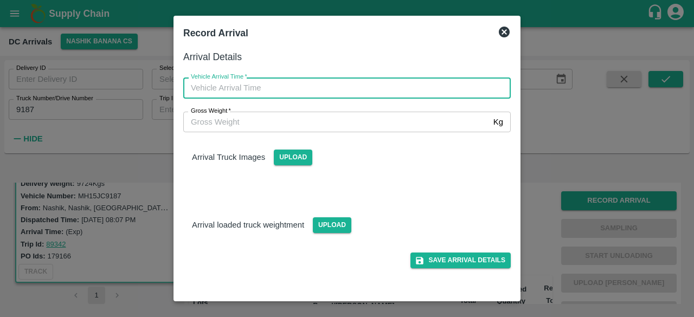
type input "DD/MM/YYYY hh:mm aa"
click at [373, 90] on input "DD/MM/YYYY hh:mm aa" at bounding box center [343, 88] width 320 height 21
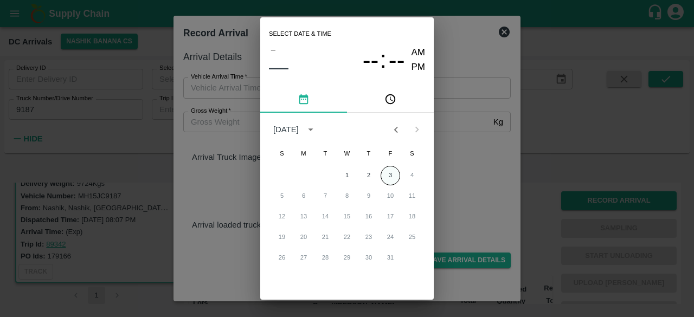
click at [385, 177] on button "3" at bounding box center [390, 176] width 20 height 20
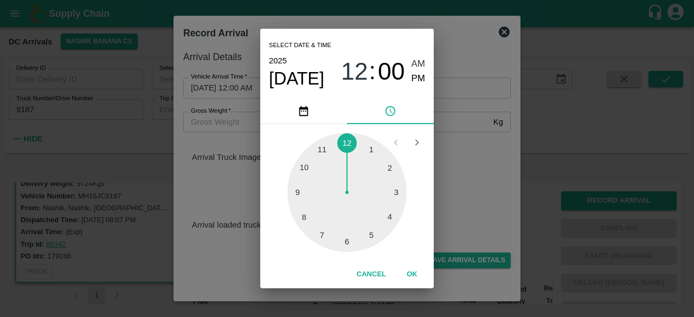
click at [306, 166] on div at bounding box center [346, 192] width 119 height 119
click at [392, 194] on div at bounding box center [346, 192] width 119 height 119
type input "[DATE] 10:15 AM"
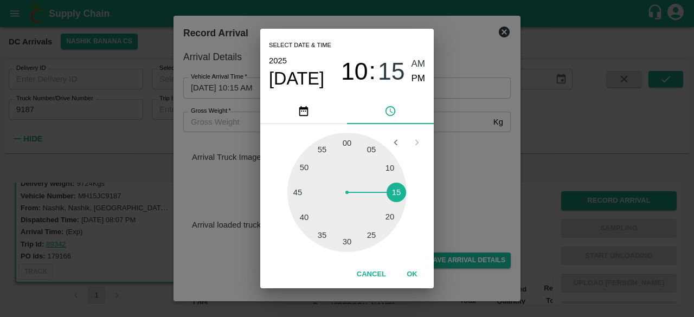
click at [454, 188] on div "Select date & time [DATE] 10 : 15 AM PM 05 10 15 20 25 30 35 40 45 50 55 00 Can…" at bounding box center [347, 158] width 694 height 317
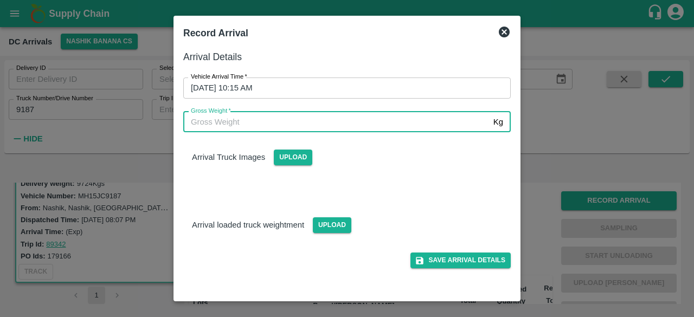
click at [259, 117] on input "Gross Weight   *" at bounding box center [336, 122] width 306 height 21
type input "16420"
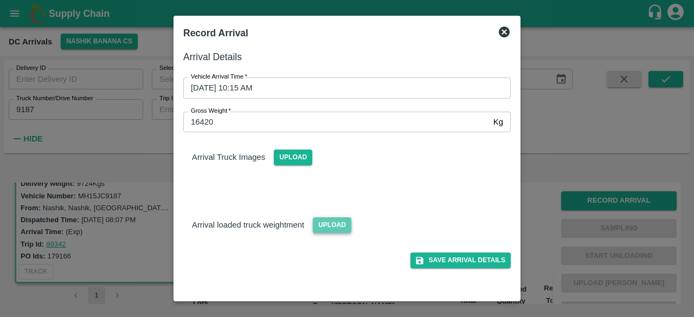
click at [334, 222] on span "Upload" at bounding box center [332, 225] width 38 height 16
click at [0, 0] on input "Upload" at bounding box center [0, 0] width 0 height 0
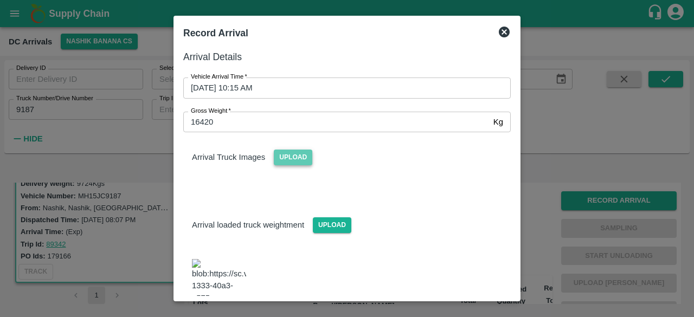
click at [293, 160] on span "Upload" at bounding box center [293, 158] width 38 height 16
click at [0, 0] on input "Upload" at bounding box center [0, 0] width 0 height 0
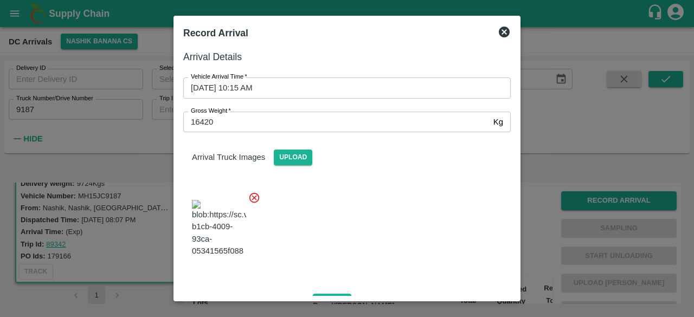
scroll to position [118, 0]
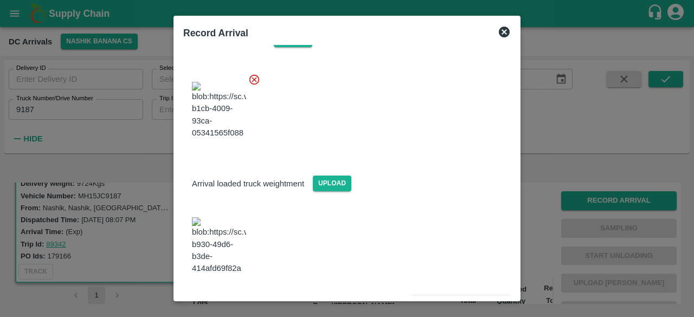
click at [449, 296] on button "Save Arrival Details" at bounding box center [460, 304] width 100 height 16
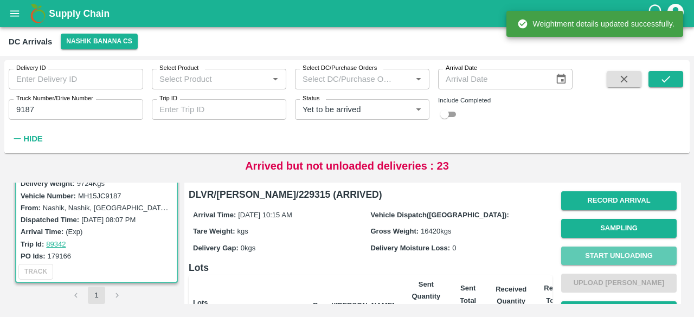
click at [615, 255] on button "Start Unloading" at bounding box center [618, 256] width 115 height 19
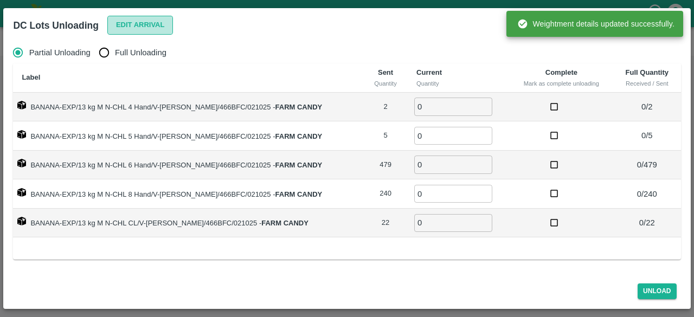
click at [126, 24] on button "Edit Arrival" at bounding box center [140, 25] width 66 height 19
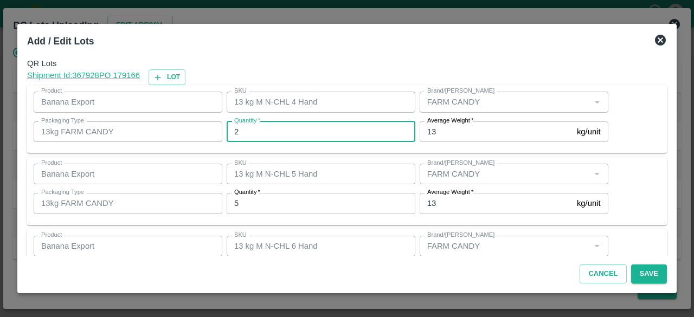
click at [245, 136] on input "2" at bounding box center [321, 131] width 189 height 21
type input "0"
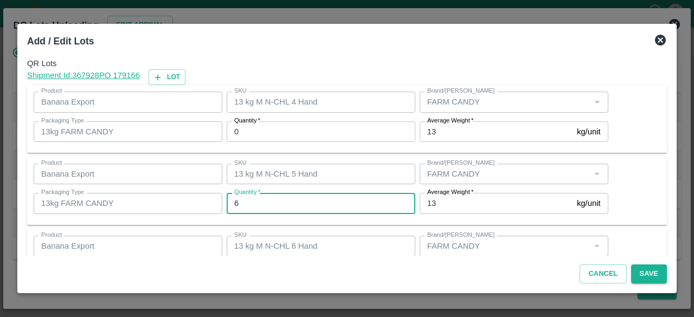
type input "6"
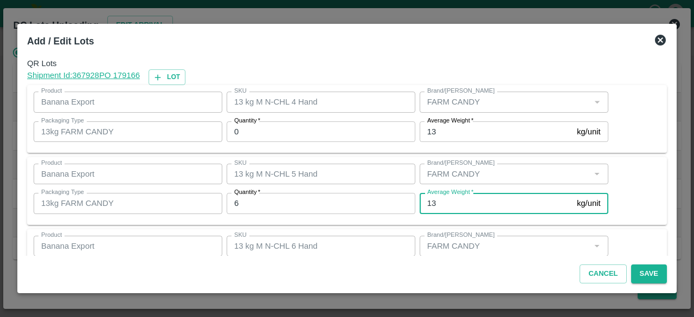
scroll to position [120, 0]
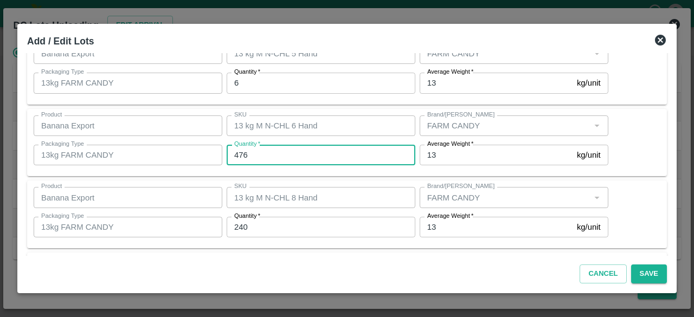
type input "476"
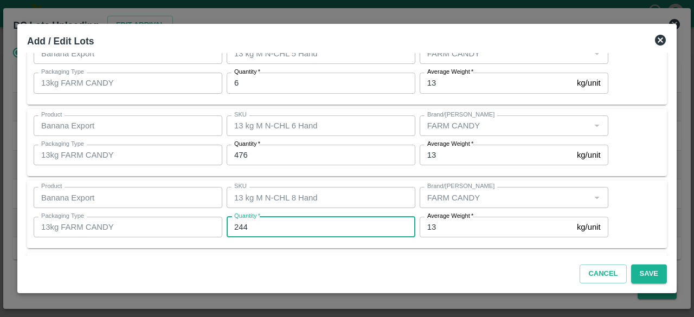
type input "244"
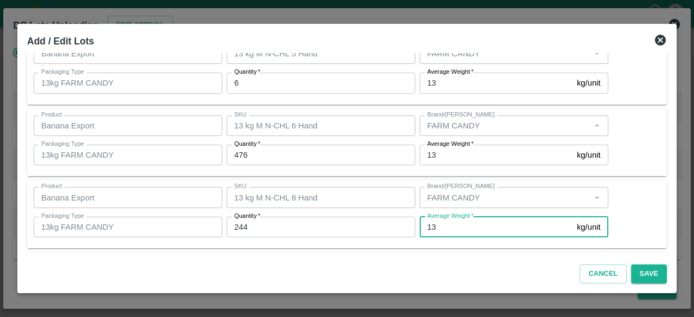
scroll to position [192, 0]
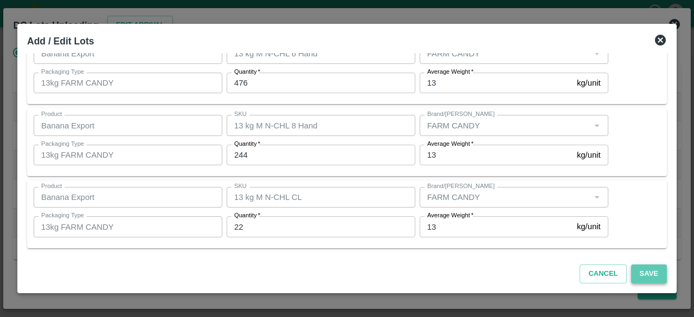
click at [648, 275] on button "Save" at bounding box center [649, 274] width 36 height 19
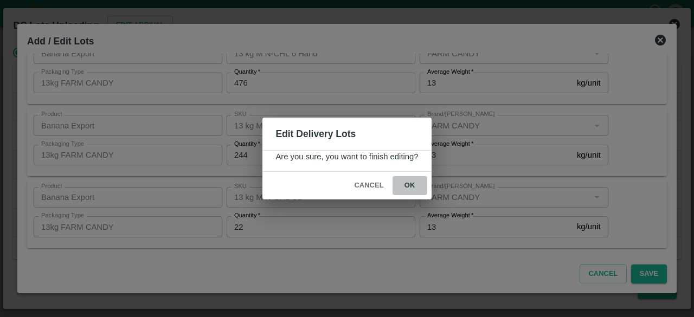
click at [407, 183] on button "ok" at bounding box center [409, 185] width 35 height 19
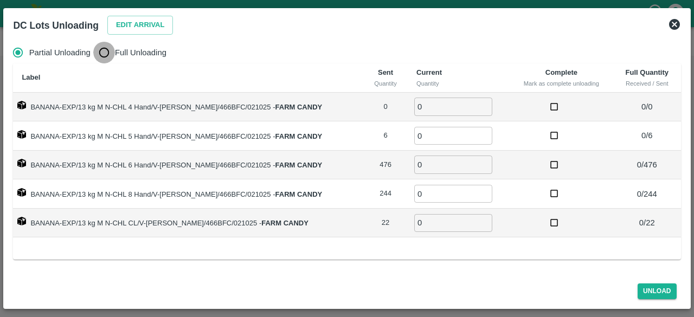
click at [114, 53] on input "Full Unloading" at bounding box center [104, 53] width 22 height 22
radio input "true"
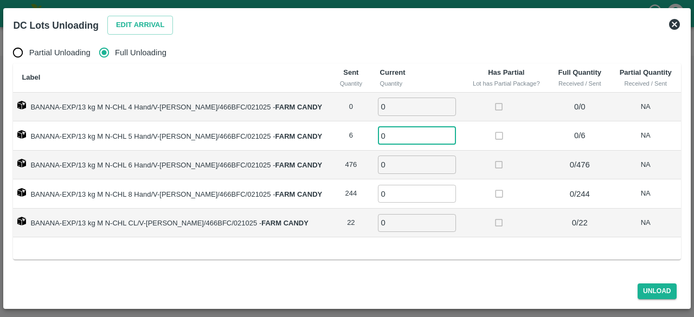
click at [390, 138] on input "0" at bounding box center [417, 136] width 78 height 18
type input "6"
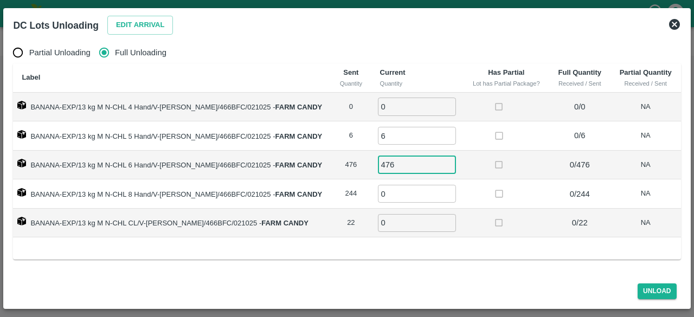
type input "476"
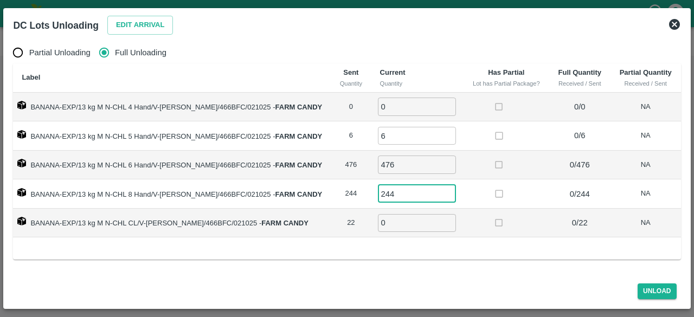
type input "244"
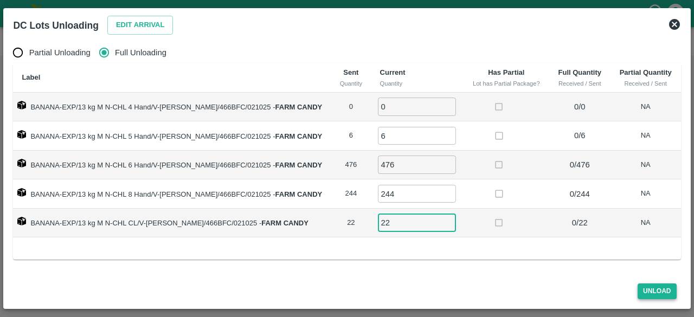
type input "22"
click at [657, 293] on button "Unload" at bounding box center [656, 291] width 39 height 16
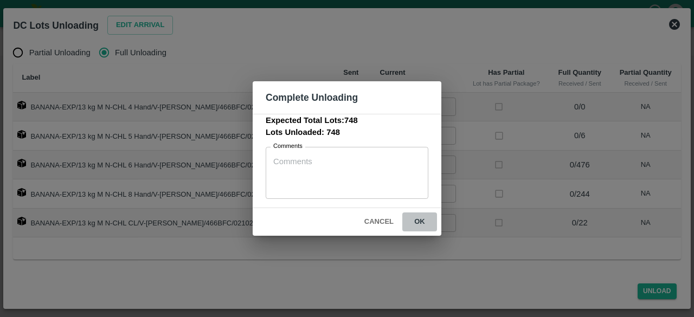
click at [419, 217] on button "ok" at bounding box center [419, 221] width 35 height 19
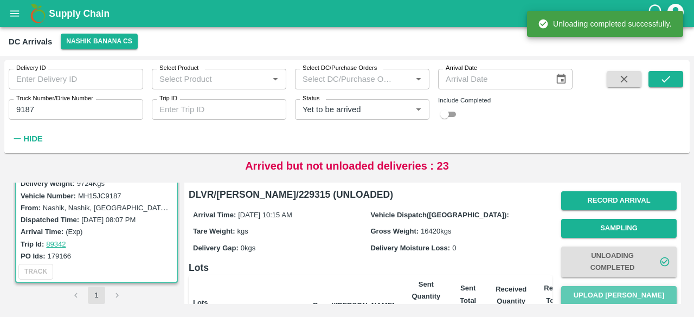
click at [609, 292] on button "Upload [PERSON_NAME]" at bounding box center [618, 295] width 115 height 19
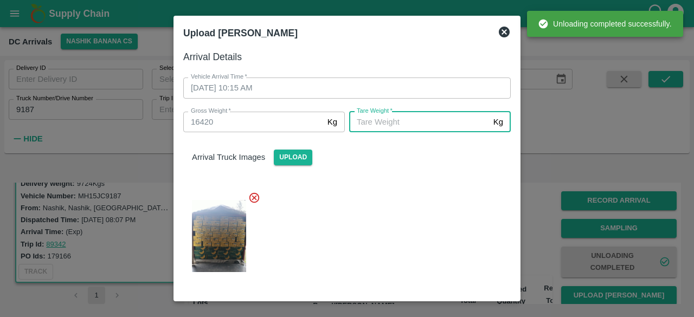
click at [414, 120] on input "[PERSON_NAME]   *" at bounding box center [419, 122] width 140 height 21
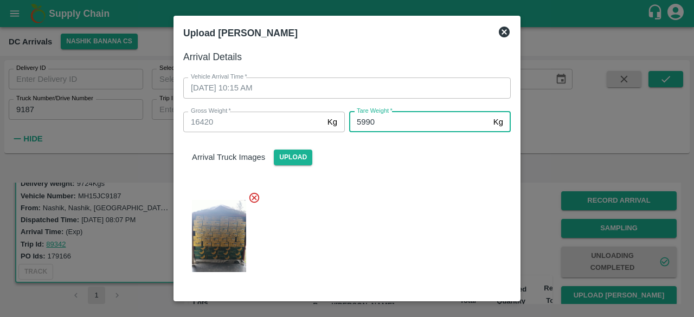
type input "5990"
click at [431, 219] on div at bounding box center [343, 233] width 336 height 100
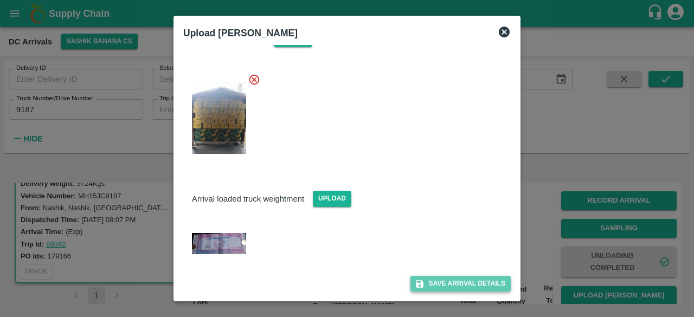
click at [447, 279] on button "Save Arrival Details" at bounding box center [460, 284] width 100 height 16
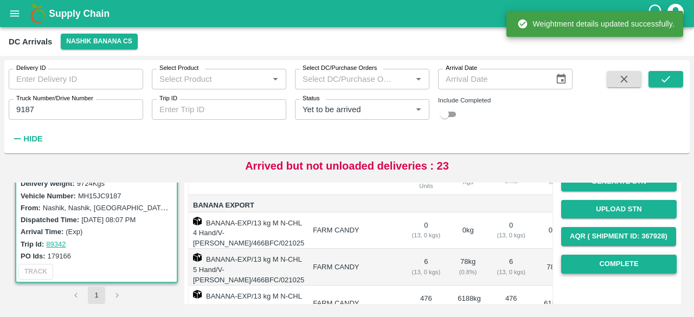
scroll to position [142, 0]
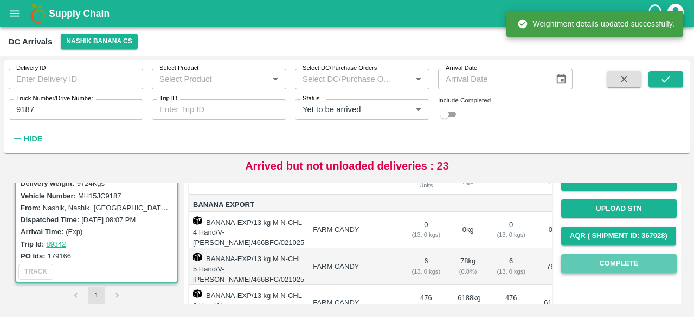
click at [617, 259] on button "Complete" at bounding box center [618, 263] width 115 height 19
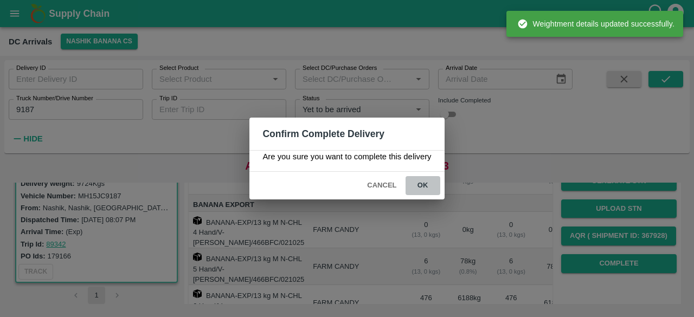
click at [422, 180] on button "ok" at bounding box center [422, 185] width 35 height 19
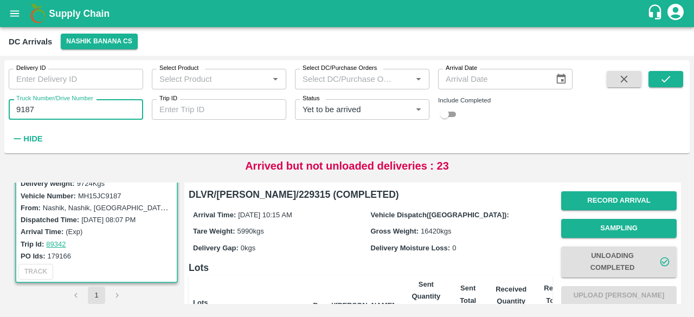
click at [23, 110] on input "9187" at bounding box center [76, 109] width 134 height 21
type input "4753"
click at [675, 76] on button "submit" at bounding box center [665, 79] width 35 height 16
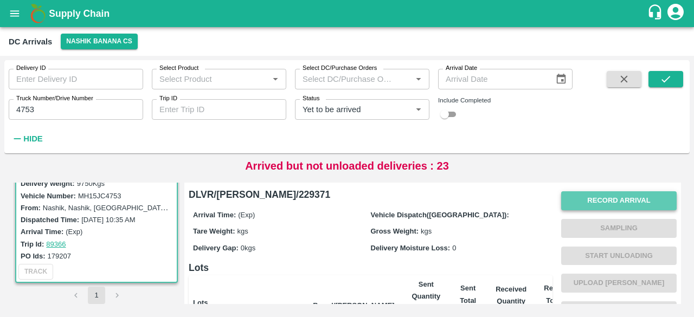
click at [615, 199] on button "Record Arrival" at bounding box center [618, 200] width 115 height 19
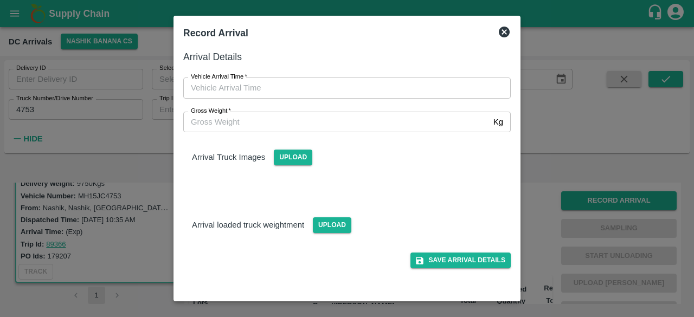
type input "DD/MM/YYYY hh:mm aa"
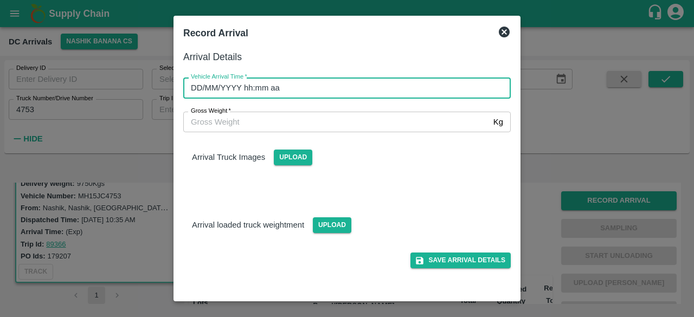
click at [359, 89] on input "DD/MM/YYYY hh:mm aa" at bounding box center [343, 88] width 320 height 21
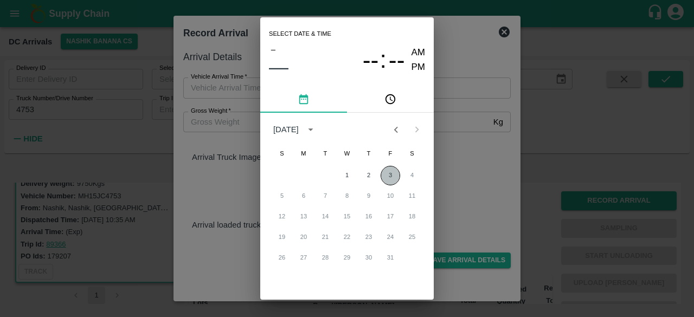
click at [390, 175] on button "3" at bounding box center [390, 176] width 20 height 20
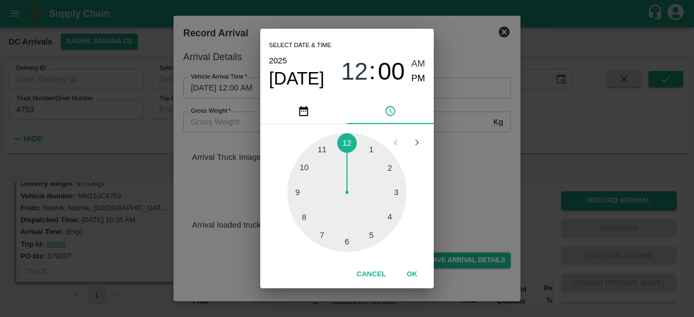
click at [324, 151] on div at bounding box center [346, 192] width 119 height 119
click at [348, 245] on div at bounding box center [346, 192] width 119 height 119
type input "[DATE] 11:30 AM"
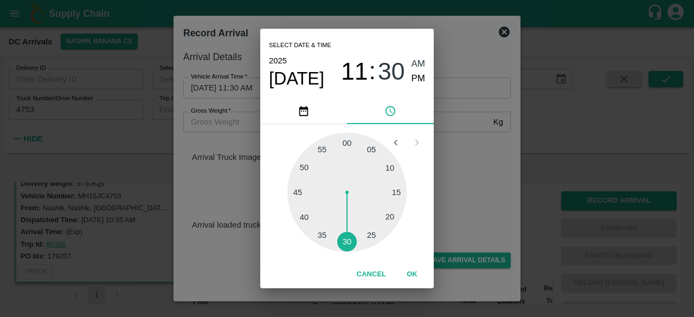
click at [472, 201] on div "Select date & time [DATE] 11 : 30 AM PM 05 10 15 20 25 30 35 40 45 50 55 00 Can…" at bounding box center [347, 158] width 694 height 317
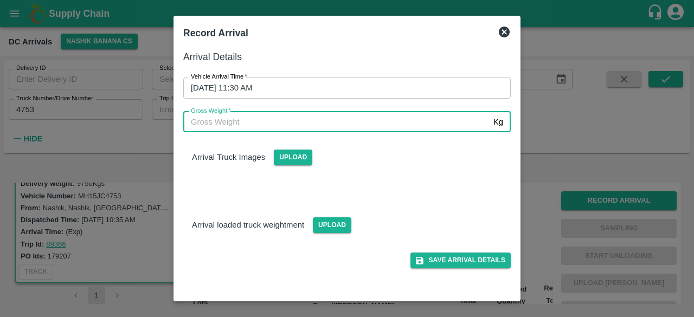
click at [227, 115] on input "Gross Weight   *" at bounding box center [336, 122] width 306 height 21
type input "17310"
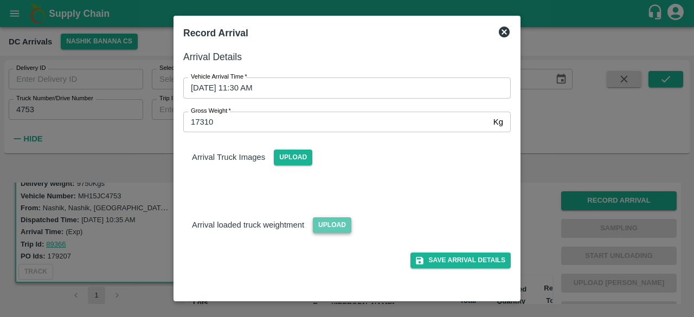
click at [330, 230] on span "Upload" at bounding box center [332, 225] width 38 height 16
click at [0, 0] on input "Upload" at bounding box center [0, 0] width 0 height 0
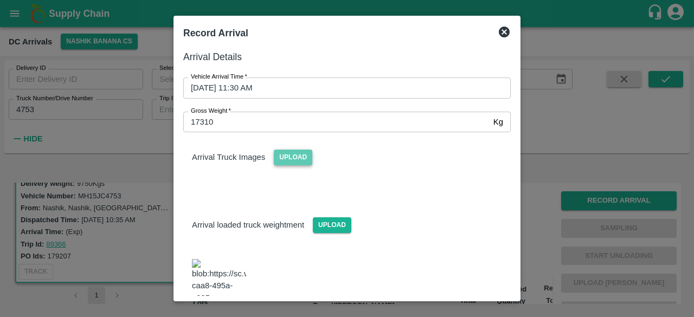
click at [295, 158] on span "Upload" at bounding box center [293, 158] width 38 height 16
click at [0, 0] on input "Upload" at bounding box center [0, 0] width 0 height 0
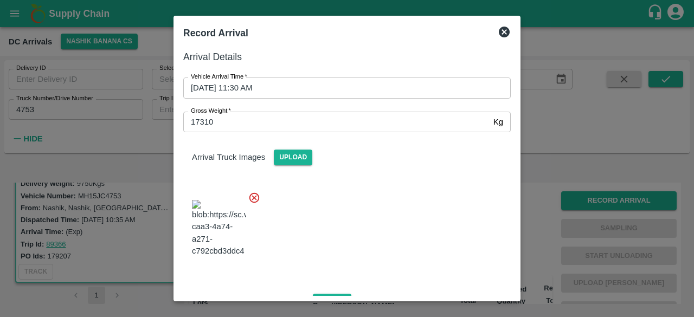
scroll to position [120, 0]
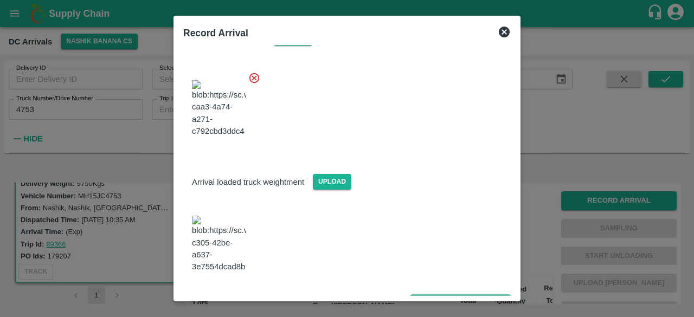
click at [453, 294] on button "Save Arrival Details" at bounding box center [460, 302] width 100 height 16
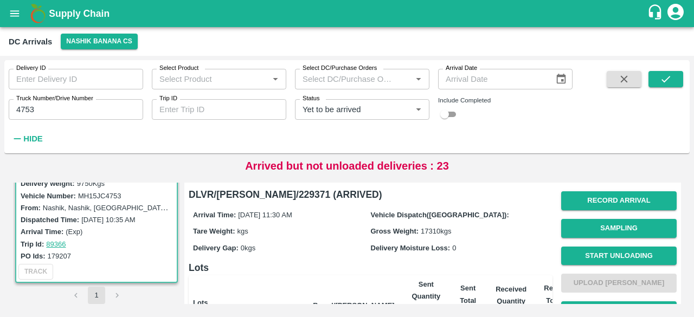
click at [614, 259] on button "Start Unloading" at bounding box center [618, 256] width 115 height 19
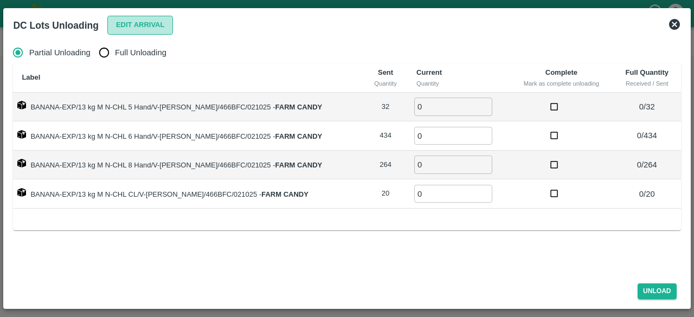
click at [136, 31] on button "Edit Arrival" at bounding box center [140, 25] width 66 height 19
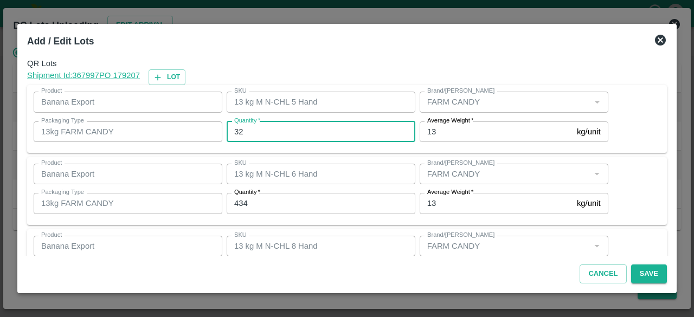
click at [235, 133] on input "32" at bounding box center [321, 131] width 189 height 21
type input "30"
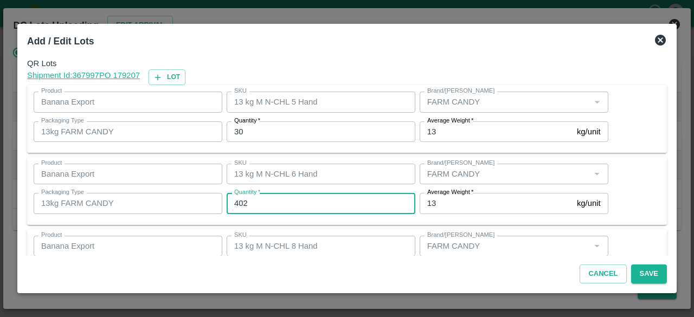
type input "402"
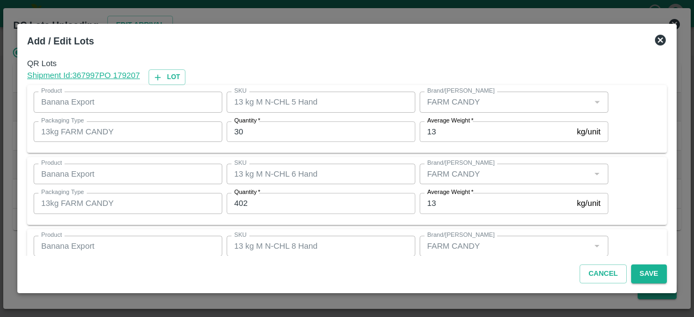
scroll to position [120, 0]
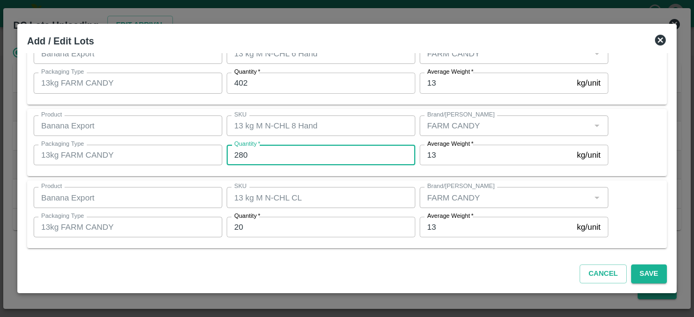
type input "280"
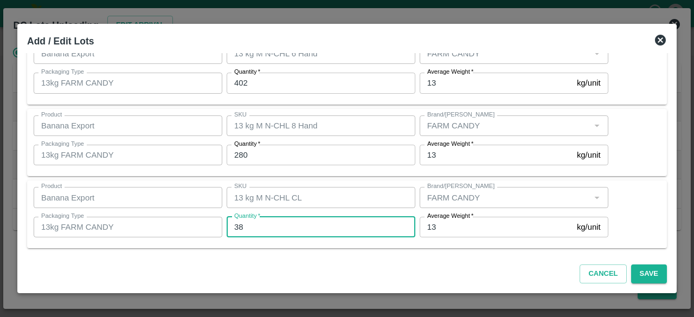
type input "38"
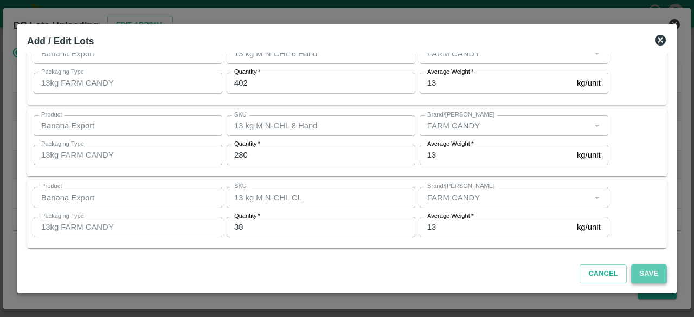
click at [648, 272] on button "Save" at bounding box center [649, 274] width 36 height 19
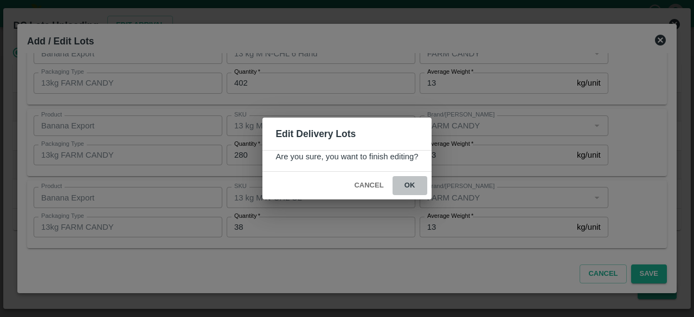
click at [410, 187] on button "ok" at bounding box center [409, 185] width 35 height 19
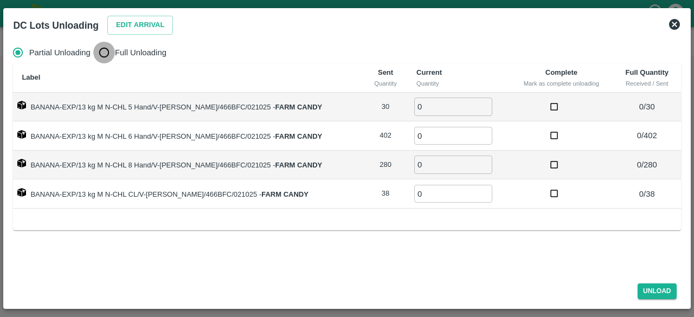
click at [102, 53] on input "Full Unloading" at bounding box center [104, 53] width 22 height 22
radio input "true"
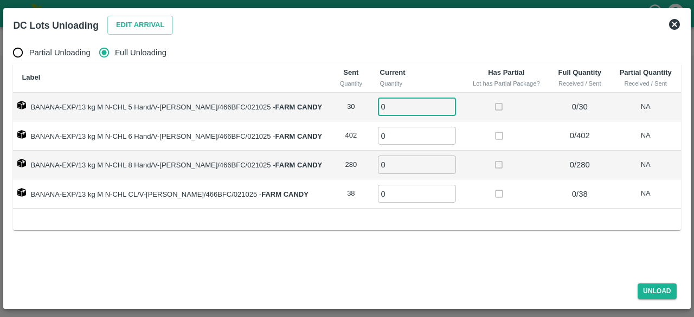
click at [385, 109] on input "0" at bounding box center [417, 107] width 78 height 18
type input "30"
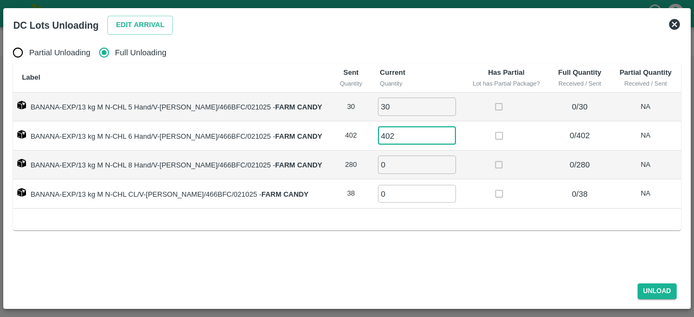
type input "402"
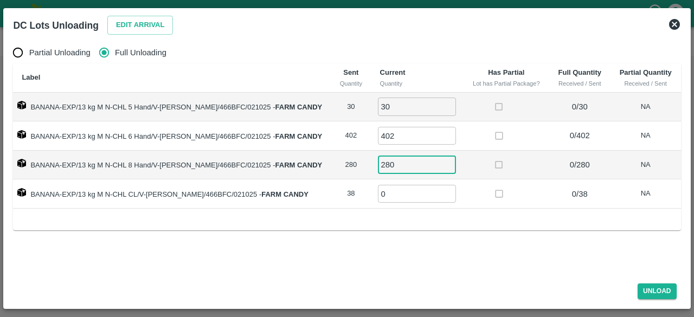
type input "280"
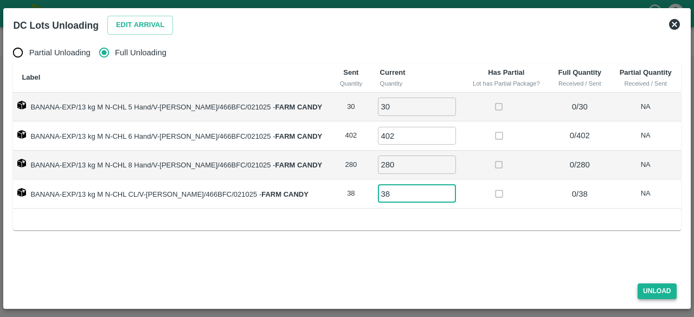
type input "38"
click at [653, 293] on button "Unload" at bounding box center [656, 291] width 39 height 16
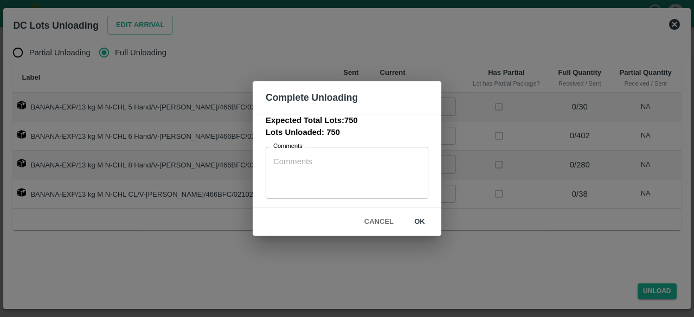
click at [420, 220] on button "ok" at bounding box center [419, 221] width 35 height 19
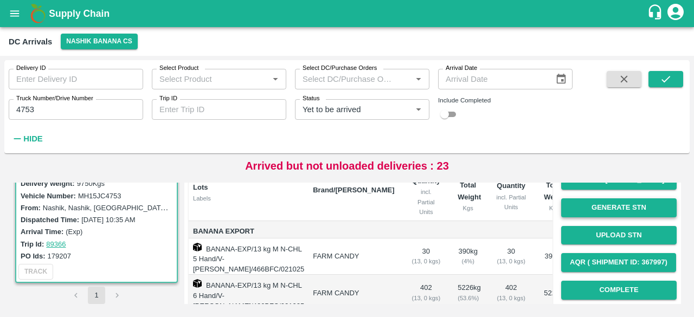
scroll to position [86, 0]
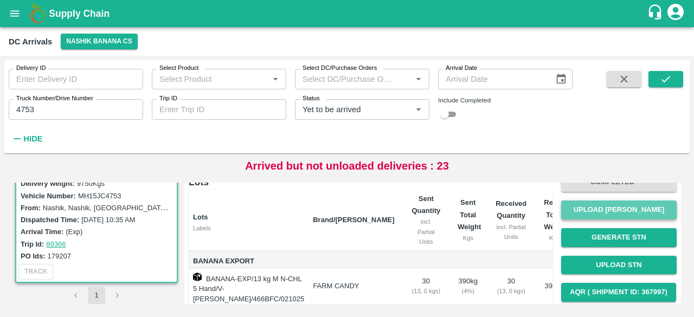
click at [620, 211] on button "Upload [PERSON_NAME]" at bounding box center [618, 210] width 115 height 19
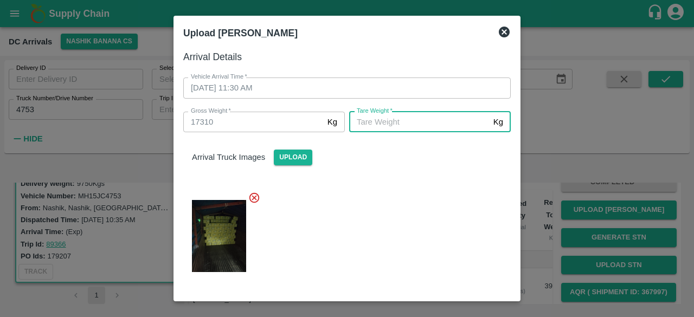
click at [388, 123] on input "[PERSON_NAME]   *" at bounding box center [419, 122] width 140 height 21
type input "6800"
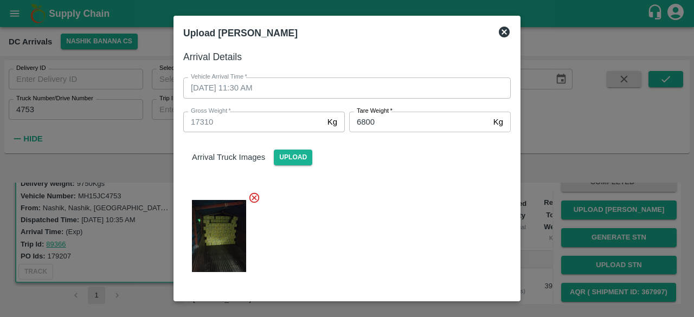
click at [408, 197] on div at bounding box center [343, 233] width 336 height 100
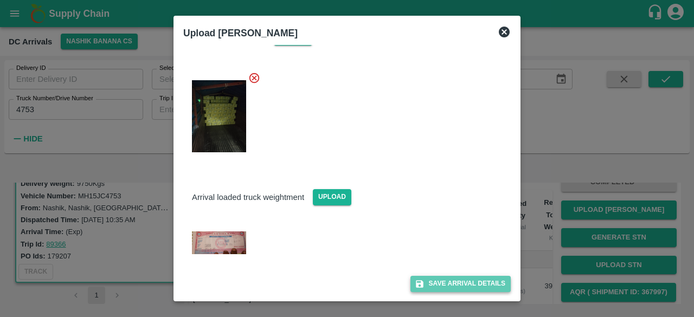
click at [449, 278] on button "Save Arrival Details" at bounding box center [460, 284] width 100 height 16
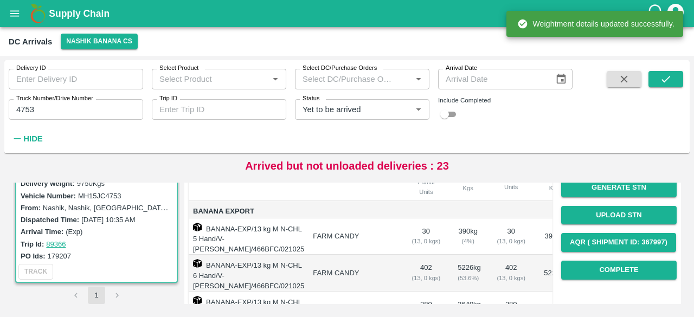
scroll to position [136, 0]
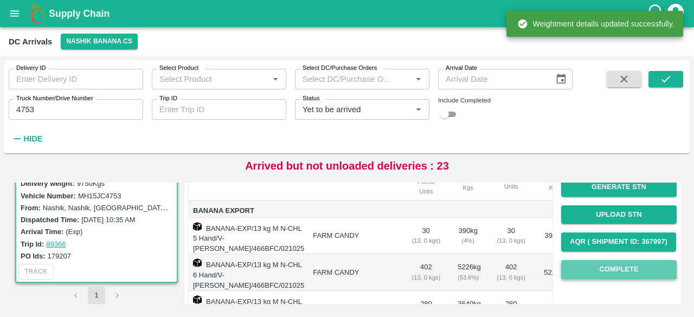
click at [610, 273] on button "Complete" at bounding box center [618, 269] width 115 height 19
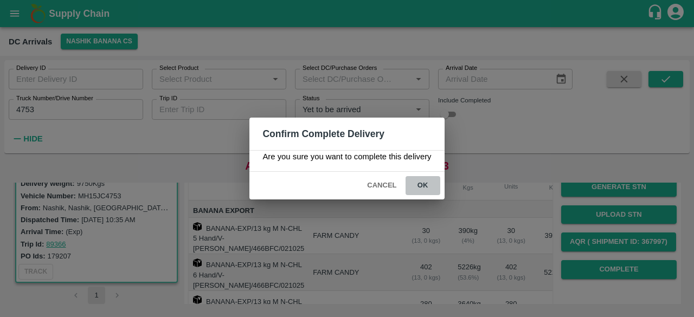
click at [420, 182] on button "ok" at bounding box center [422, 185] width 35 height 19
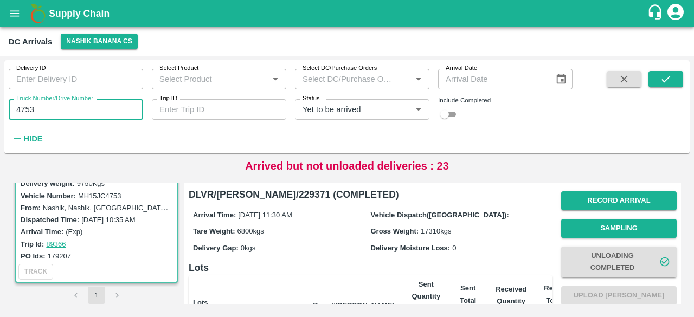
click at [25, 110] on input "4753" at bounding box center [76, 109] width 134 height 21
type input "9151"
click at [662, 81] on icon "submit" at bounding box center [666, 79] width 12 height 12
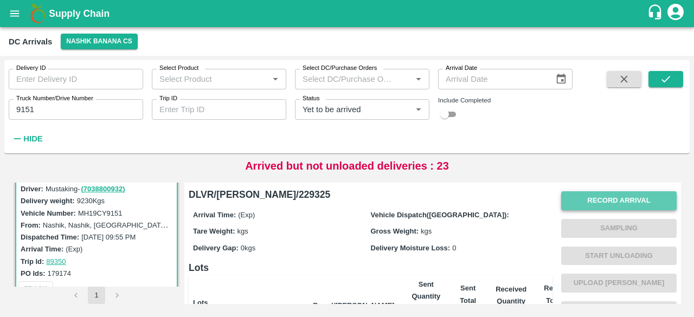
click at [603, 207] on button "Record Arrival" at bounding box center [618, 200] width 115 height 19
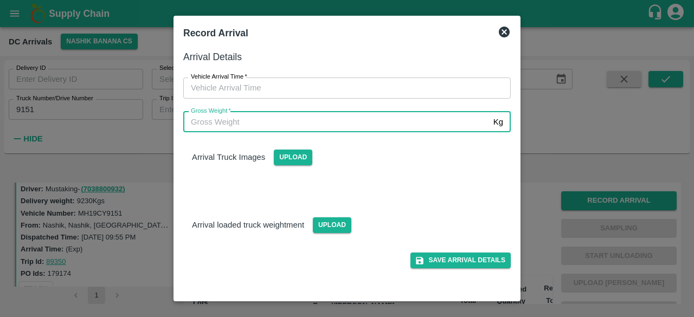
click at [369, 122] on input "Gross Weight   *" at bounding box center [336, 122] width 306 height 21
type input "16055"
type input "DD/MM/YYYY hh:mm aa"
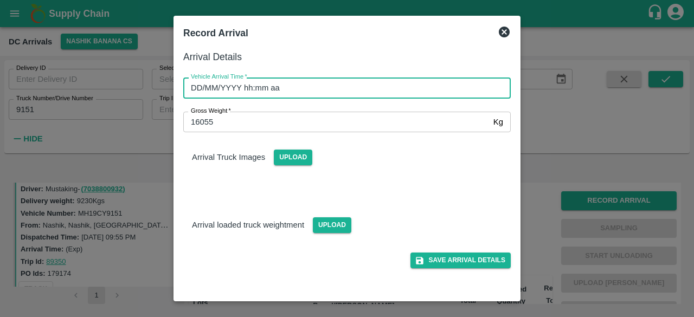
click at [352, 88] on input "DD/MM/YYYY hh:mm aa" at bounding box center [343, 88] width 320 height 21
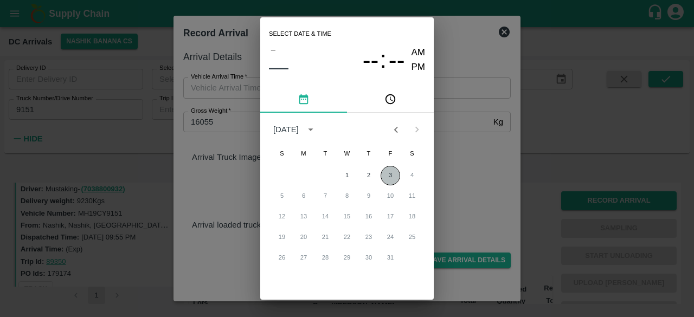
click at [389, 175] on button "3" at bounding box center [390, 176] width 20 height 20
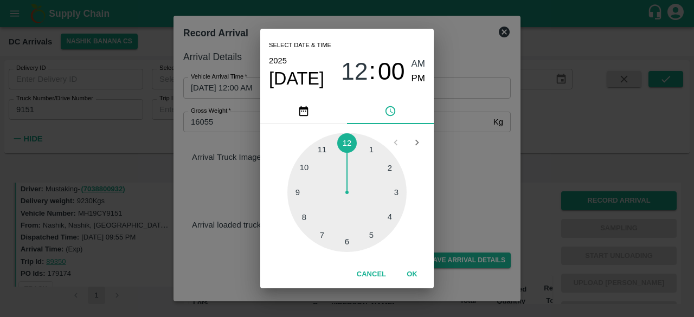
click at [303, 218] on div at bounding box center [346, 192] width 119 height 119
click at [347, 242] on div at bounding box center [346, 192] width 119 height 119
type input "[DATE] 08:30 AM"
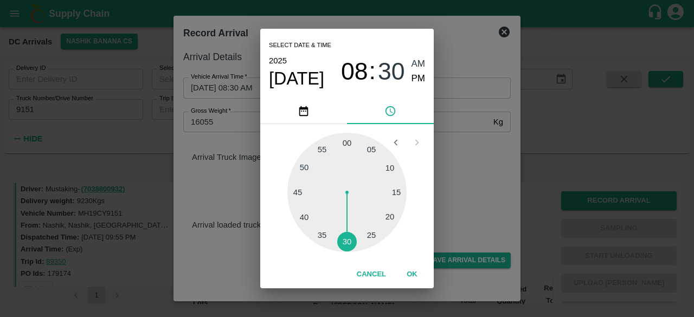
click at [473, 195] on div "Select date & time [DATE] 08 : 30 AM PM 05 10 15 20 25 30 35 40 45 50 55 00 Can…" at bounding box center [347, 158] width 694 height 317
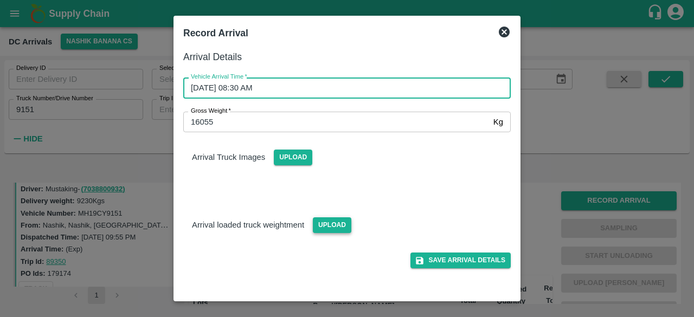
click at [325, 229] on span "Upload" at bounding box center [332, 225] width 38 height 16
click at [0, 0] on input "Upload" at bounding box center [0, 0] width 0 height 0
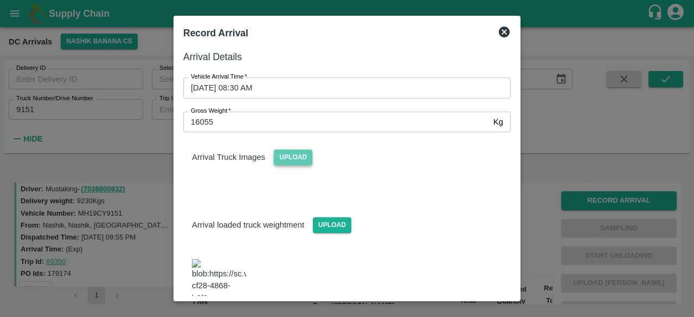
click at [301, 154] on span "Upload" at bounding box center [293, 158] width 38 height 16
click at [0, 0] on input "Upload" at bounding box center [0, 0] width 0 height 0
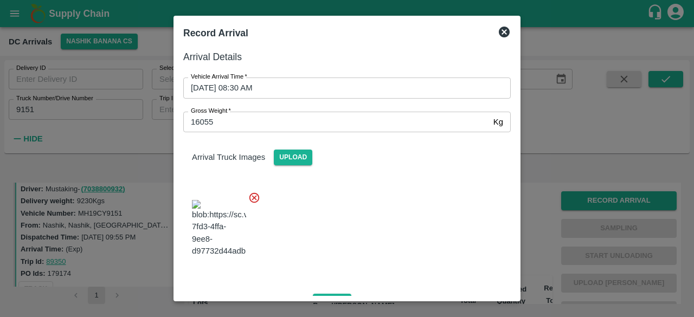
scroll to position [194, 0]
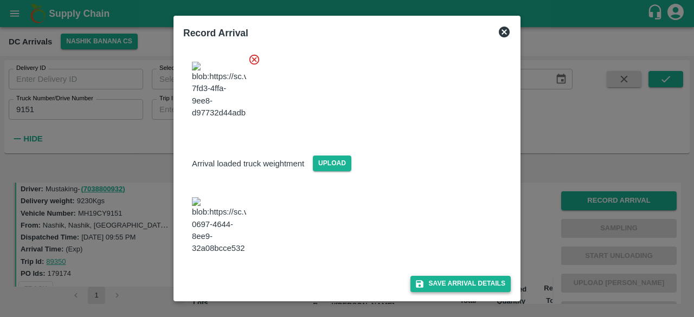
click at [452, 284] on button "Save Arrival Details" at bounding box center [460, 284] width 100 height 16
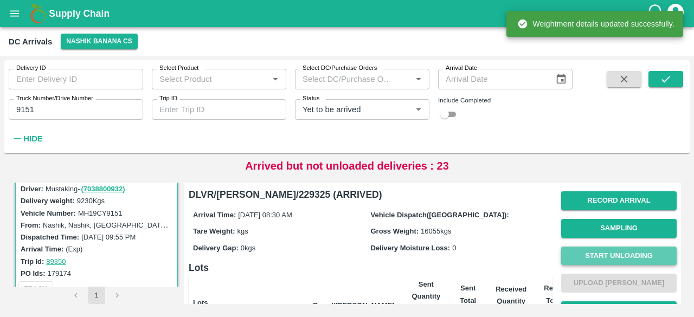
click at [611, 257] on button "Start Unloading" at bounding box center [618, 256] width 115 height 19
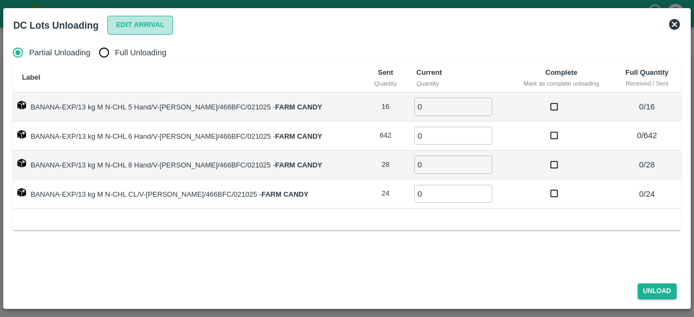
click at [141, 21] on button "Edit Arrival" at bounding box center [140, 25] width 66 height 19
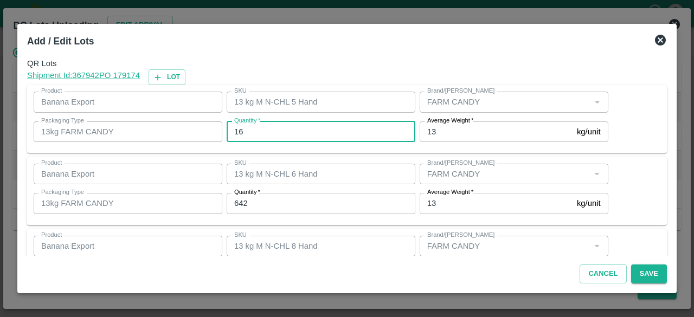
click at [238, 132] on input "16" at bounding box center [321, 131] width 189 height 21
type input "17"
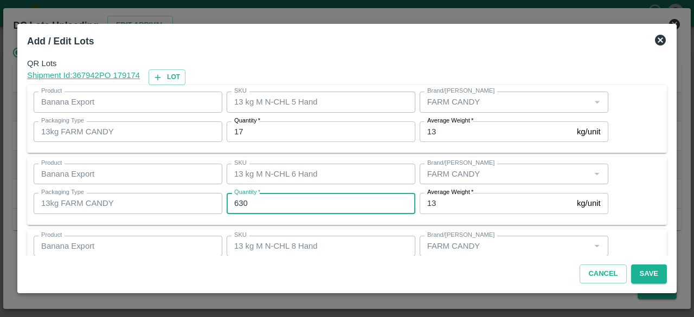
type input "630"
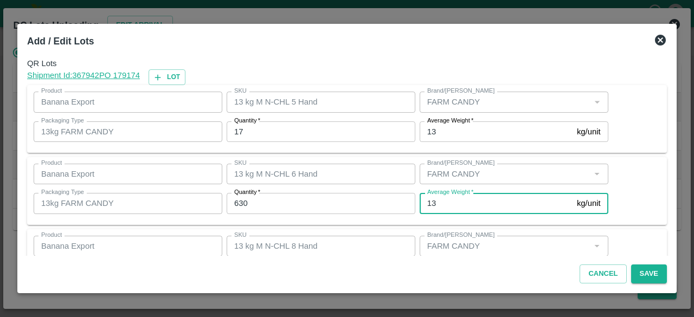
scroll to position [120, 0]
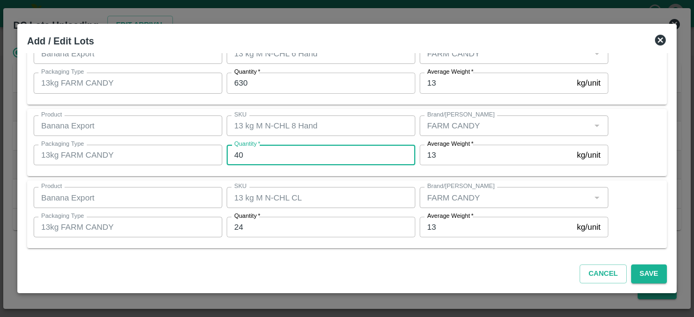
type input "40"
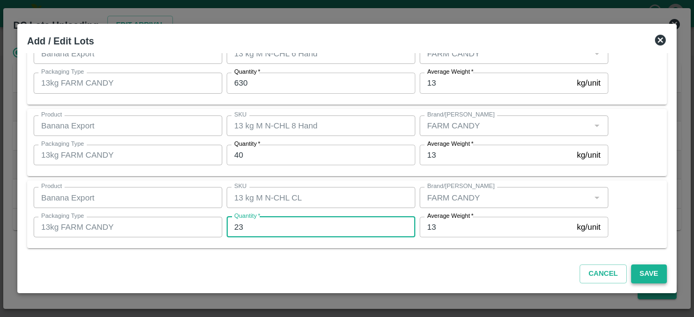
type input "23"
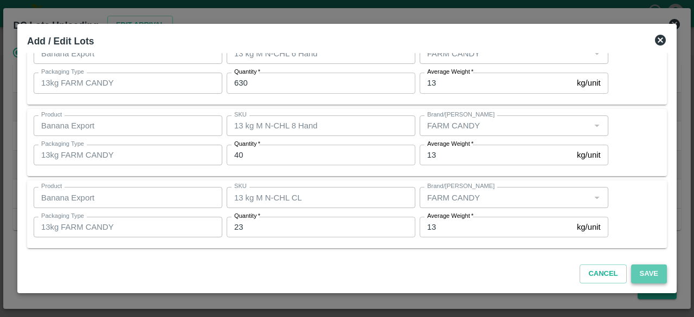
click at [648, 274] on button "Save" at bounding box center [649, 274] width 36 height 19
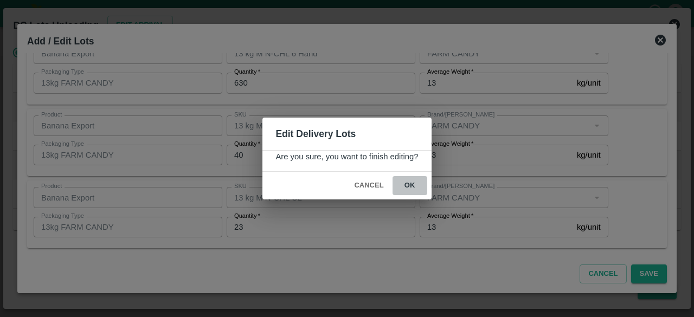
click at [410, 186] on button "ok" at bounding box center [409, 185] width 35 height 19
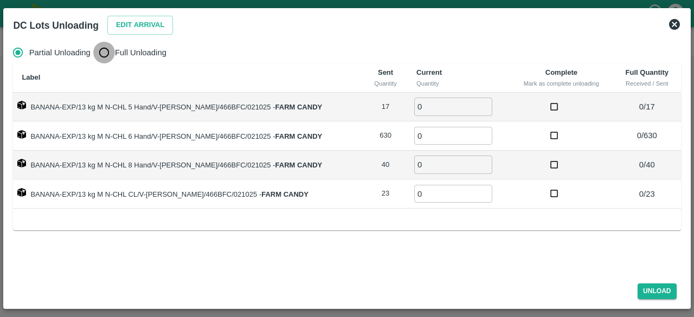
click at [105, 50] on input "Full Unloading" at bounding box center [104, 53] width 22 height 22
radio input "true"
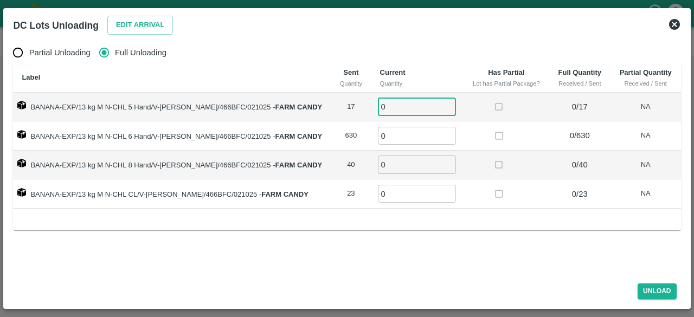
click at [385, 107] on input "0" at bounding box center [417, 107] width 78 height 18
type input "17"
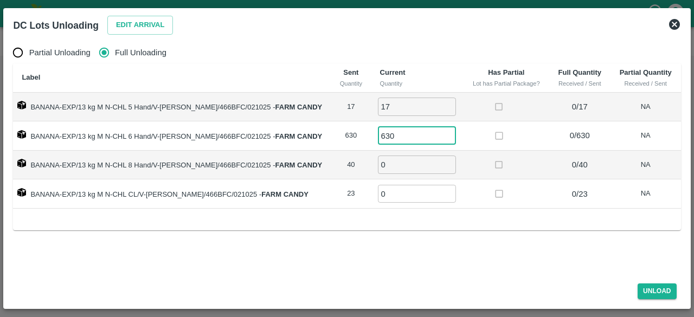
type input "630"
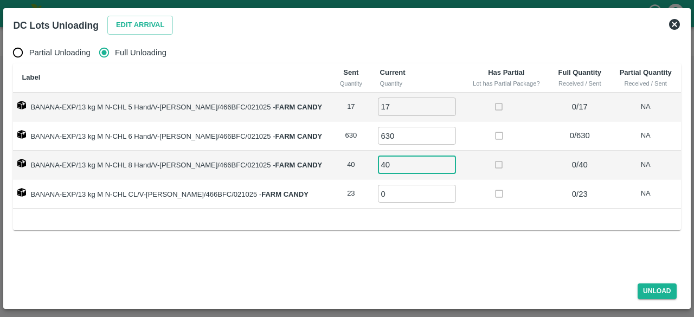
type input "40"
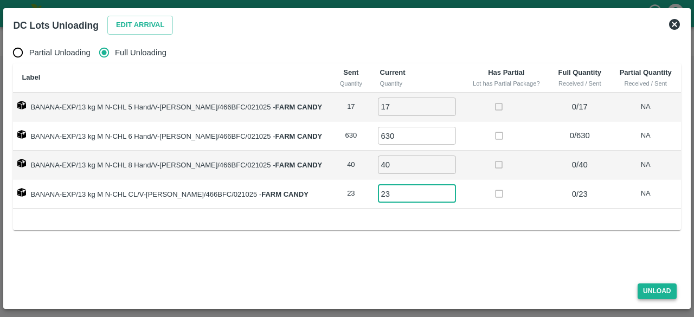
type input "23"
click at [652, 295] on button "Unload" at bounding box center [656, 291] width 39 height 16
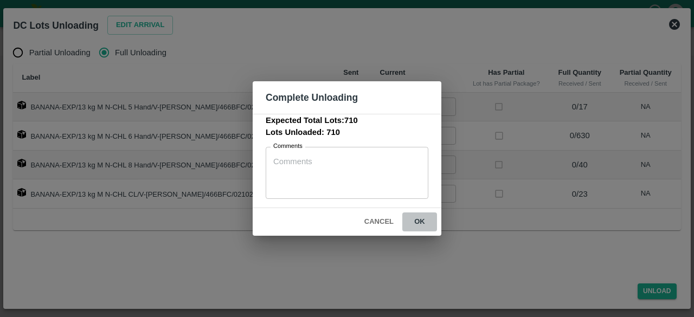
click at [418, 221] on button "ok" at bounding box center [419, 221] width 35 height 19
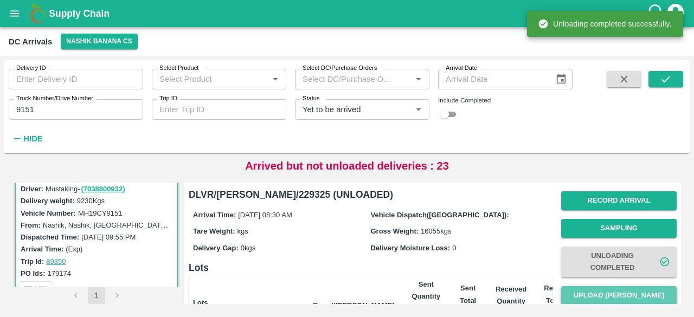
click at [628, 299] on button "Upload [PERSON_NAME]" at bounding box center [618, 295] width 115 height 19
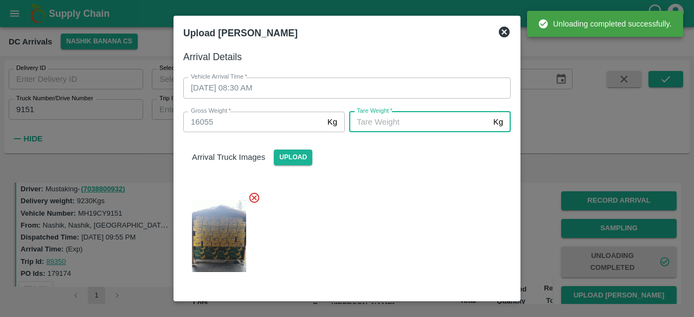
click at [440, 121] on input "[PERSON_NAME]   *" at bounding box center [419, 122] width 140 height 21
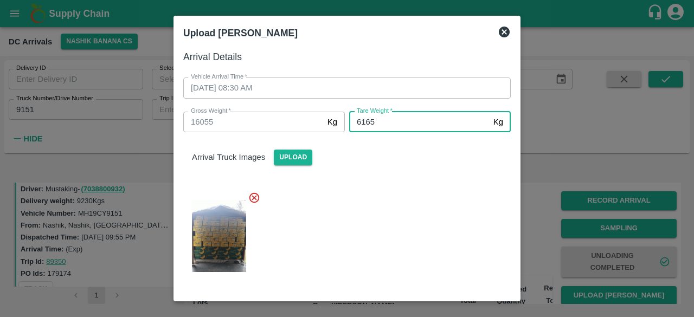
type input "6165"
click at [414, 239] on div at bounding box center [343, 233] width 336 height 100
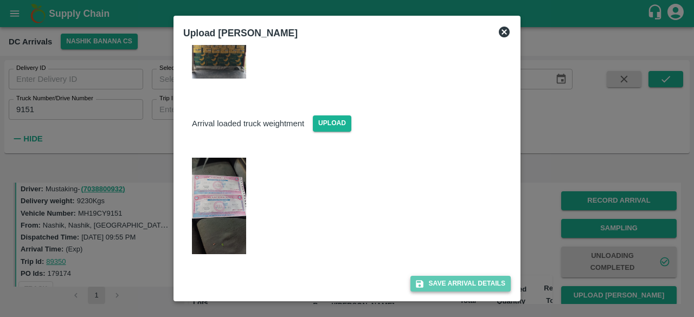
click at [450, 287] on button "Save Arrival Details" at bounding box center [460, 284] width 100 height 16
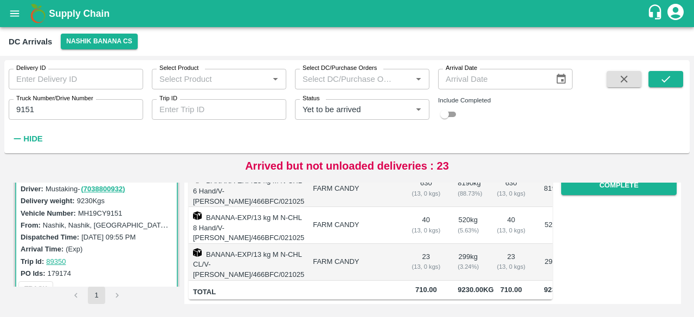
click at [637, 243] on div "Record Arrival Sampling Unloading Completed Upload Tare Weight Generate STN Upl…" at bounding box center [614, 128] width 124 height 341
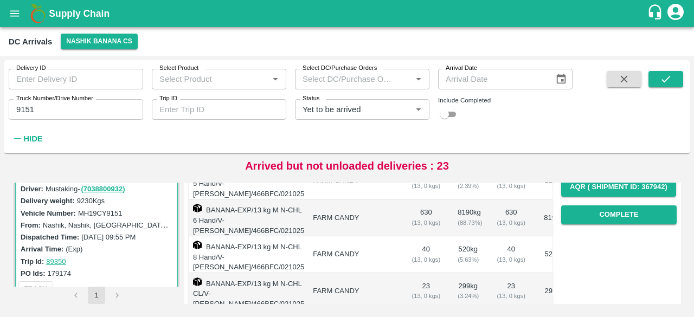
scroll to position [186, 0]
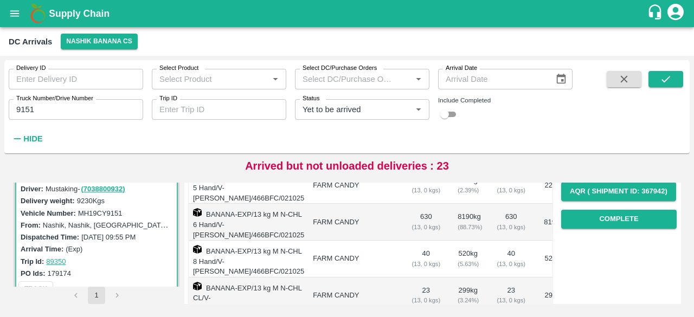
click at [630, 220] on button "Complete" at bounding box center [618, 219] width 115 height 19
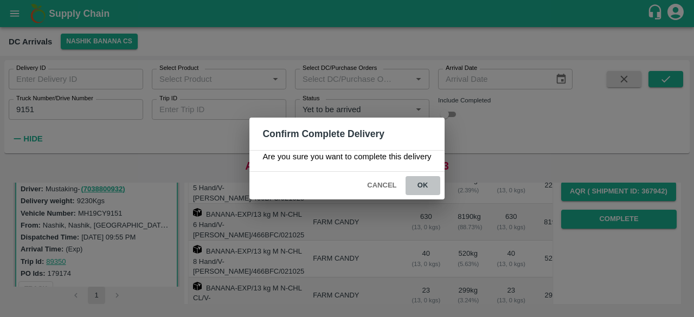
click at [420, 181] on button "ok" at bounding box center [422, 185] width 35 height 19
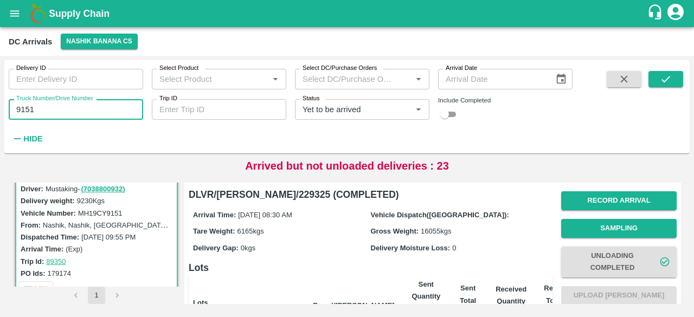
click at [25, 110] on input "9151" at bounding box center [76, 109] width 134 height 21
type input "9151"
click at [401, 112] on icon "Clear" at bounding box center [405, 110] width 10 height 10
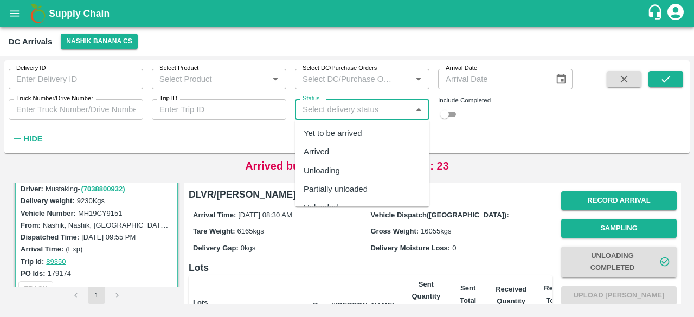
click at [383, 108] on input "Status" at bounding box center [353, 109] width 110 height 14
click at [353, 152] on div "Arrived" at bounding box center [362, 152] width 134 height 18
type input "Arrived"
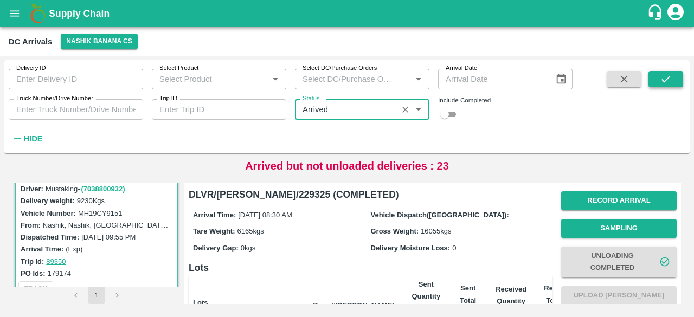
click at [668, 79] on icon "submit" at bounding box center [666, 79] width 12 height 12
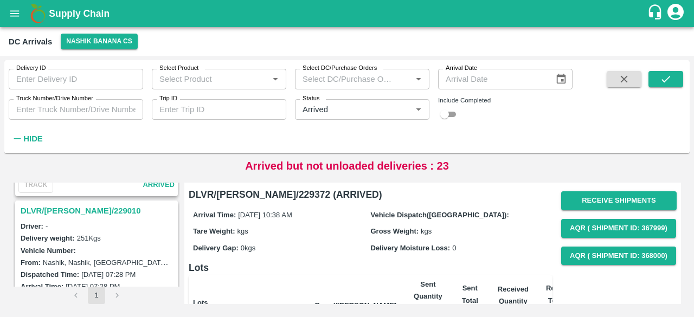
scroll to position [2961, 0]
click at [78, 204] on h3 "DLVR/[PERSON_NAME]/229010" at bounding box center [98, 211] width 155 height 14
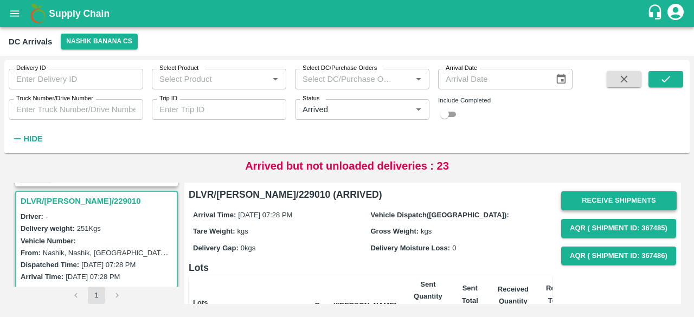
click at [610, 202] on button "Receive Shipments" at bounding box center [618, 200] width 115 height 19
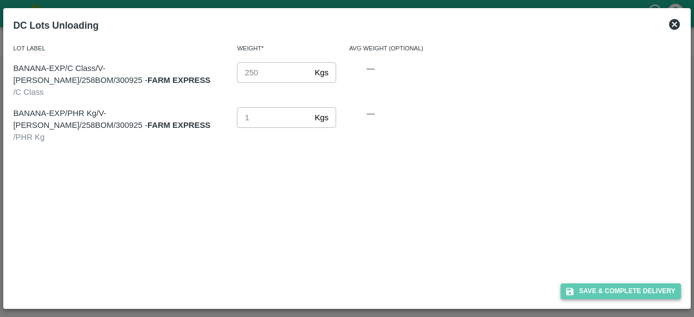
click at [621, 296] on button "Save & Complete Delivery" at bounding box center [620, 291] width 120 height 16
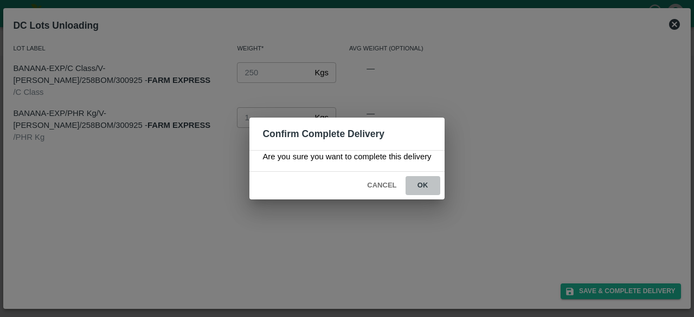
click at [422, 183] on button "ok" at bounding box center [422, 185] width 35 height 19
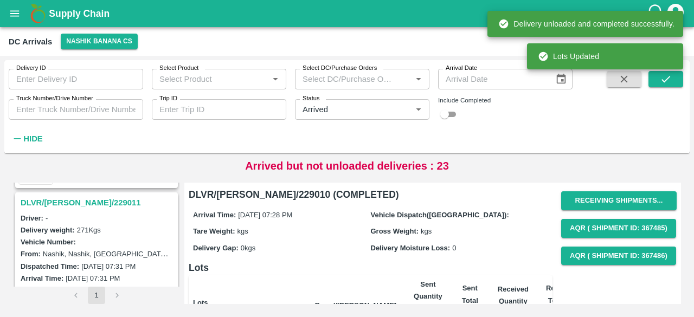
scroll to position [2827, 0]
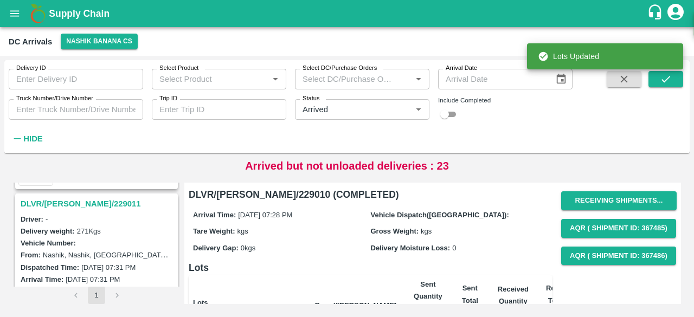
click at [69, 197] on h3 "DLVR/[PERSON_NAME]/229011" at bounding box center [98, 204] width 155 height 14
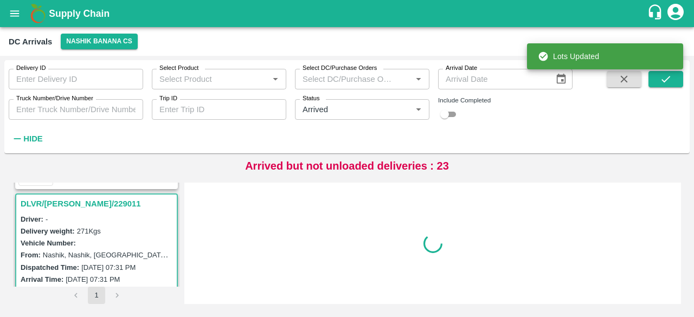
scroll to position [2830, 0]
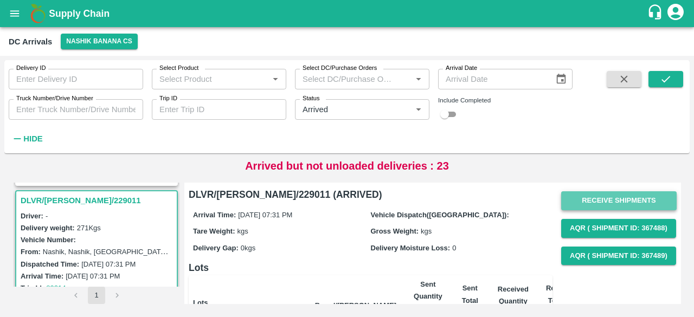
click at [602, 204] on button "Receive Shipments" at bounding box center [618, 200] width 115 height 19
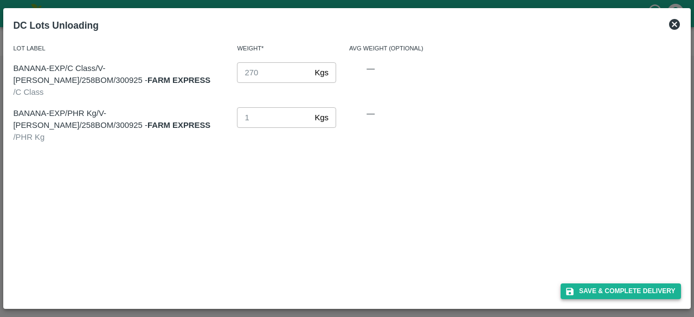
click at [617, 291] on button "Save & Complete Delivery" at bounding box center [620, 291] width 120 height 16
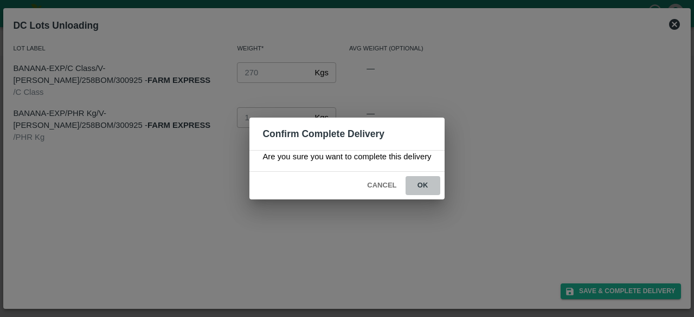
click at [422, 182] on button "ok" at bounding box center [422, 185] width 35 height 19
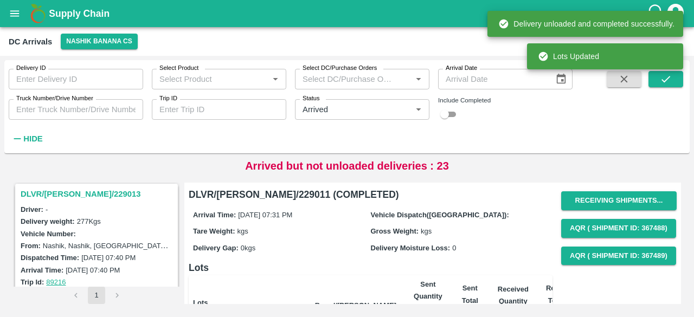
scroll to position [2694, 0]
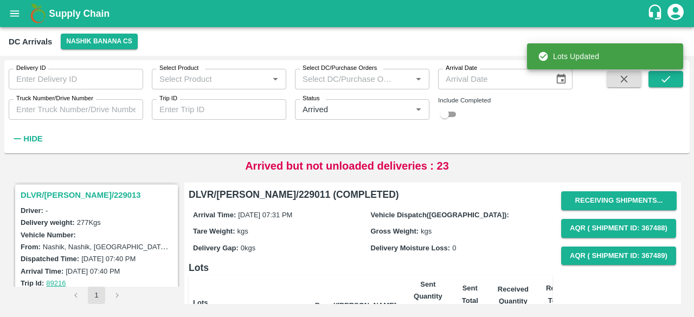
click at [69, 188] on h3 "DLVR/[PERSON_NAME]/229013" at bounding box center [98, 195] width 155 height 14
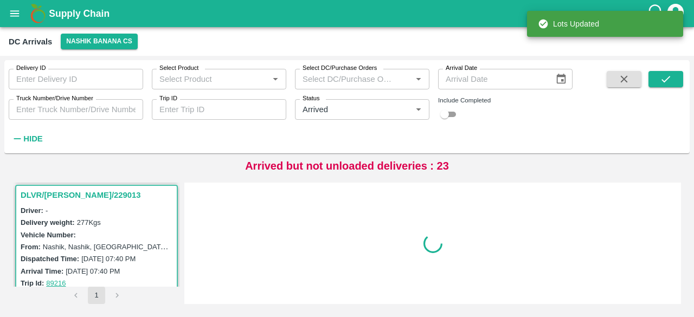
scroll to position [2689, 0]
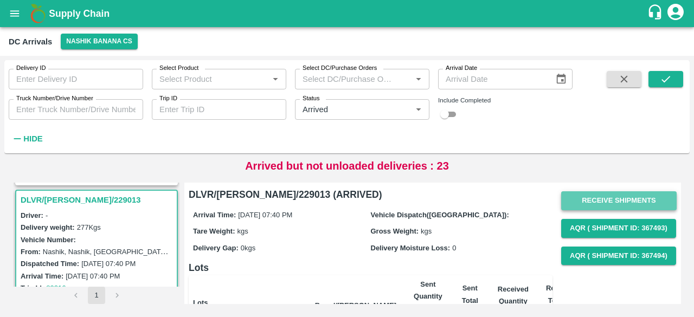
click at [608, 200] on button "Receive Shipments" at bounding box center [618, 200] width 115 height 19
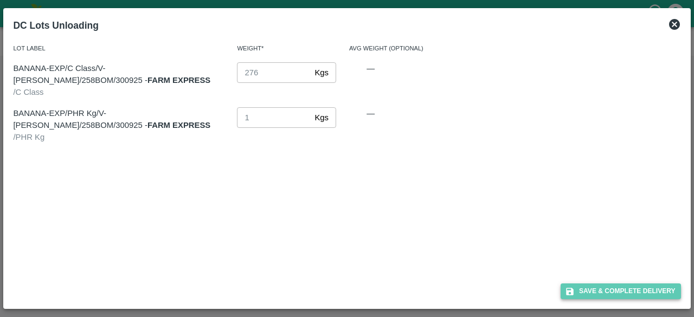
click at [619, 293] on button "Save & Complete Delivery" at bounding box center [620, 291] width 120 height 16
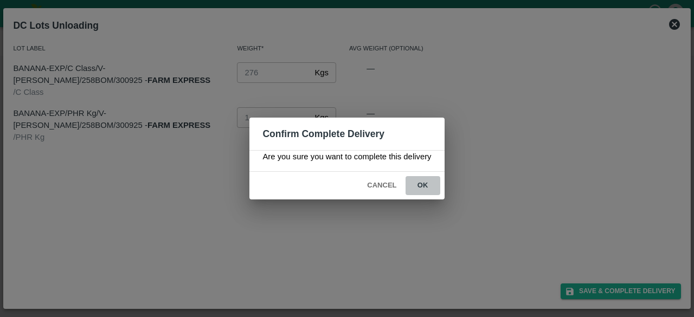
click at [420, 182] on button "ok" at bounding box center [422, 185] width 35 height 19
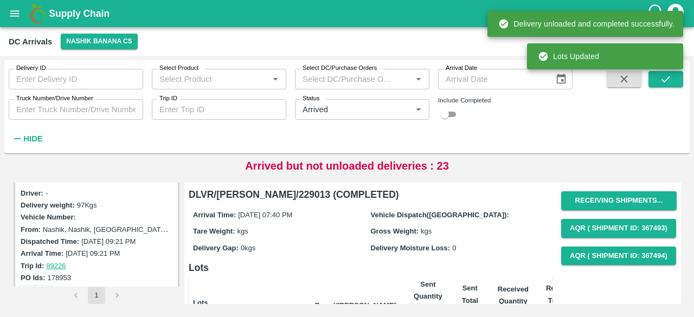
scroll to position [2537, 0]
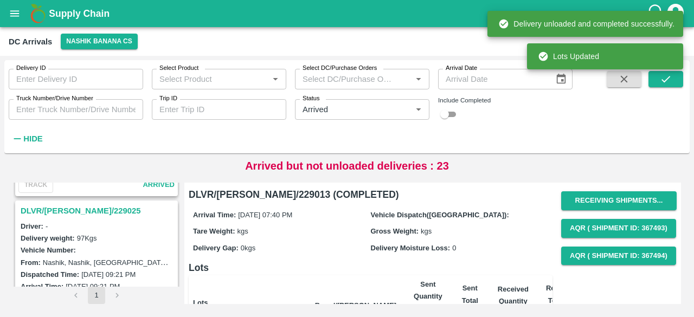
click at [61, 204] on h3 "DLVR/[PERSON_NAME]/229025" at bounding box center [98, 211] width 155 height 14
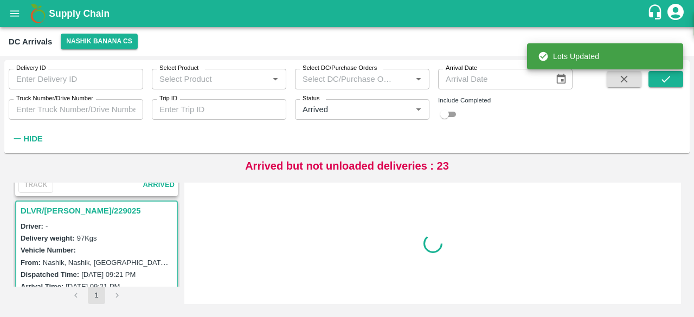
scroll to position [2547, 0]
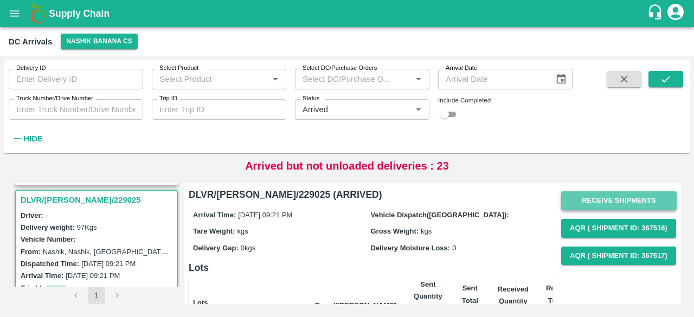
click at [605, 194] on button "Receive Shipments" at bounding box center [618, 200] width 115 height 19
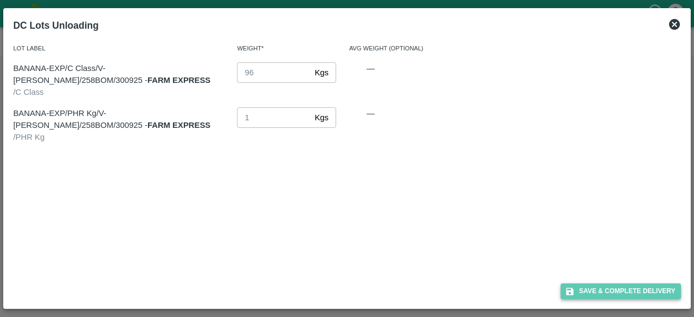
click at [623, 291] on button "Save & Complete Delivery" at bounding box center [620, 291] width 120 height 16
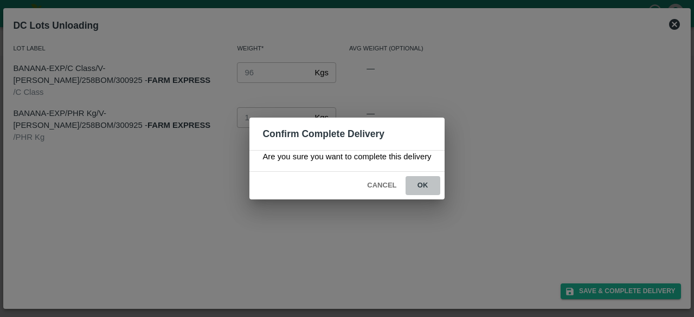
click at [417, 181] on button "ok" at bounding box center [422, 185] width 35 height 19
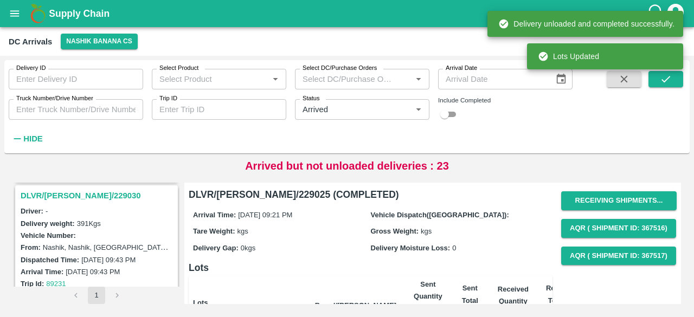
scroll to position [2405, 0]
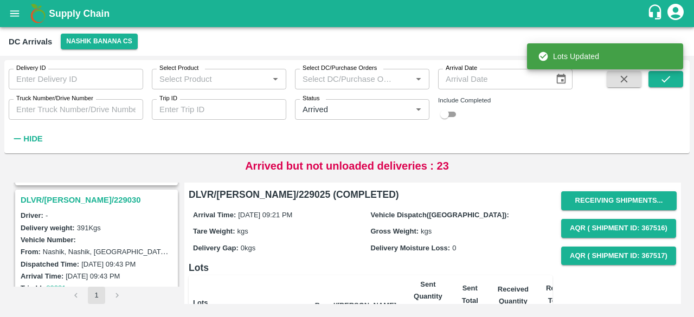
click at [66, 190] on div "DLVR/[PERSON_NAME]/229030 Driver: - Delivery weight: 391 Kgs Vehicle Number: Fr…" at bounding box center [96, 258] width 163 height 137
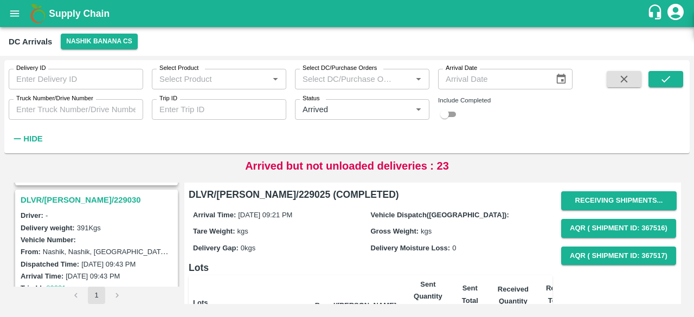
click at [70, 194] on h3 "DLVR/[PERSON_NAME]/229030" at bounding box center [98, 200] width 155 height 14
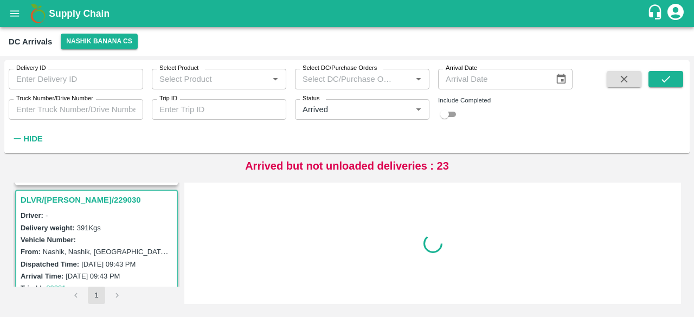
scroll to position [2407, 0]
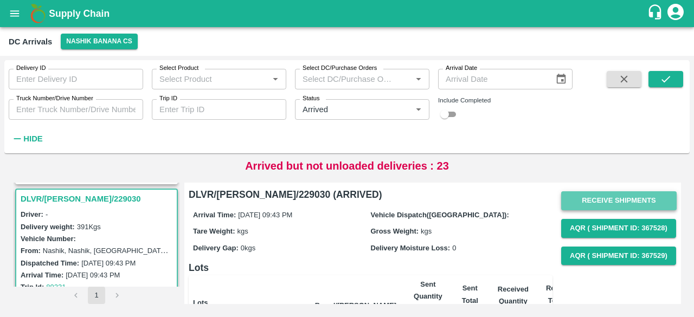
click at [618, 201] on button "Receive Shipments" at bounding box center [618, 200] width 115 height 19
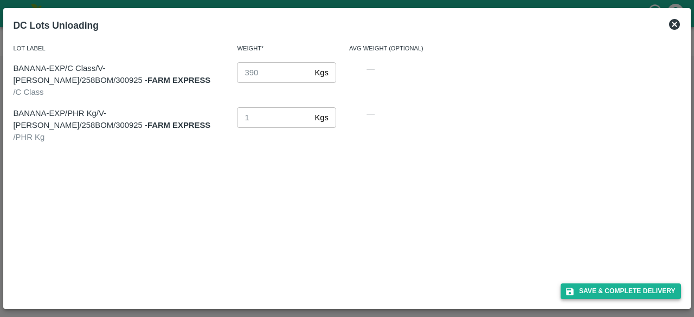
click at [623, 293] on button "Save & Complete Delivery" at bounding box center [620, 291] width 120 height 16
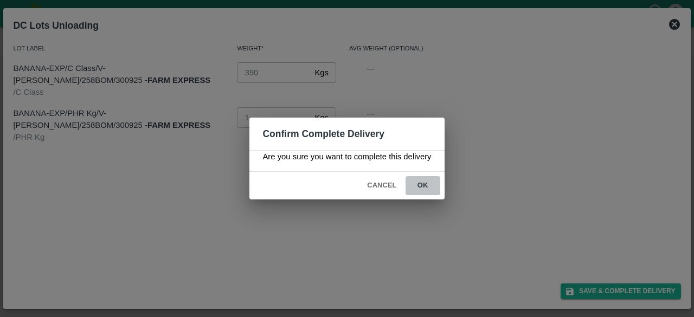
click at [423, 182] on button "ok" at bounding box center [422, 185] width 35 height 19
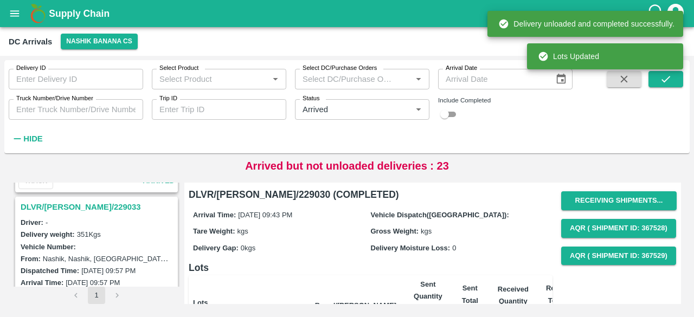
scroll to position [2250, 0]
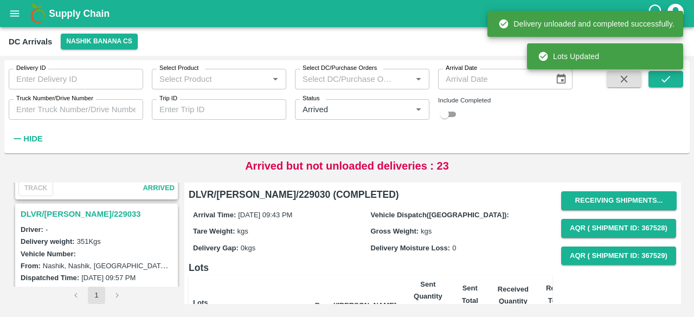
click at [65, 208] on h3 "DLVR/[PERSON_NAME]/229033" at bounding box center [98, 214] width 155 height 14
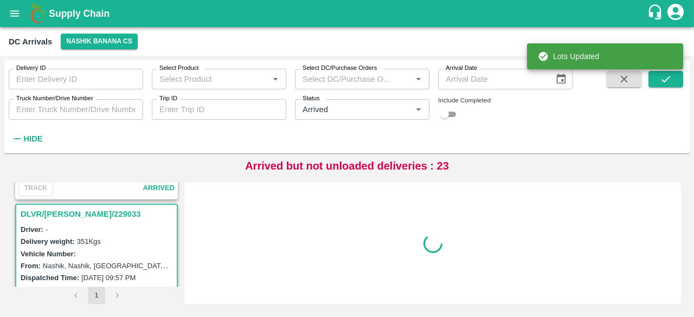
scroll to position [2265, 0]
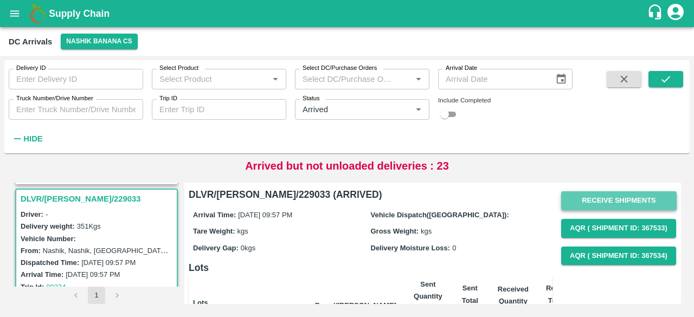
click at [627, 201] on button "Receive Shipments" at bounding box center [618, 200] width 115 height 19
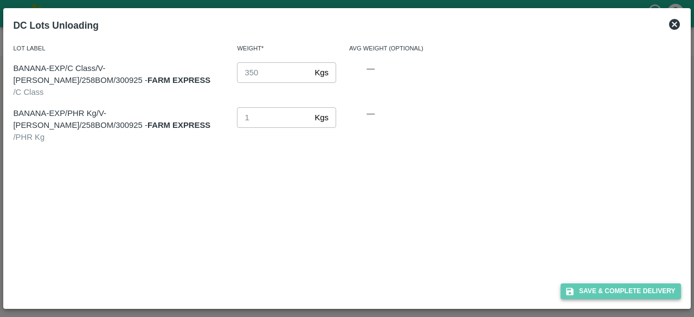
click at [621, 293] on button "Save & Complete Delivery" at bounding box center [620, 291] width 120 height 16
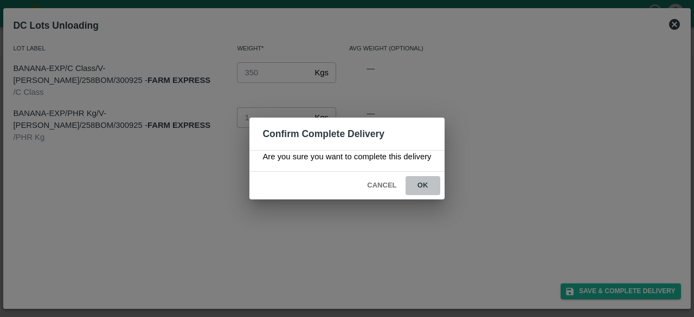
click at [421, 185] on button "ok" at bounding box center [422, 185] width 35 height 19
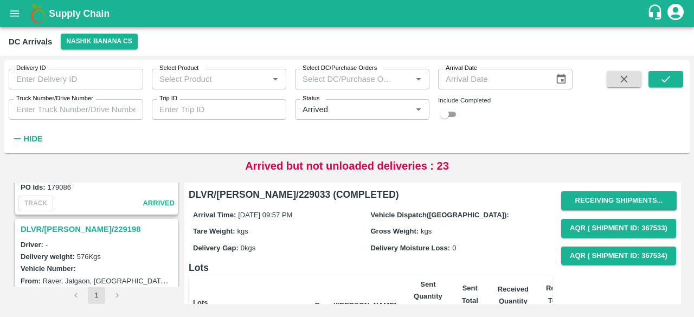
scroll to position [1379, 0]
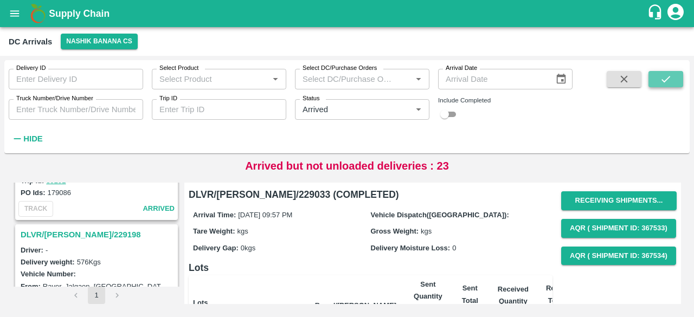
click at [664, 82] on icon "submit" at bounding box center [665, 79] width 9 height 7
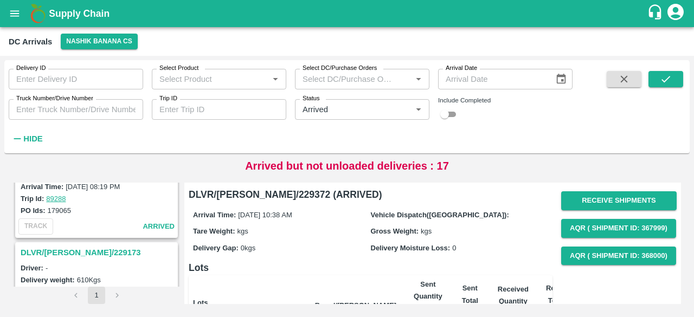
scroll to position [1642, 0]
